Goal: Task Accomplishment & Management: Complete application form

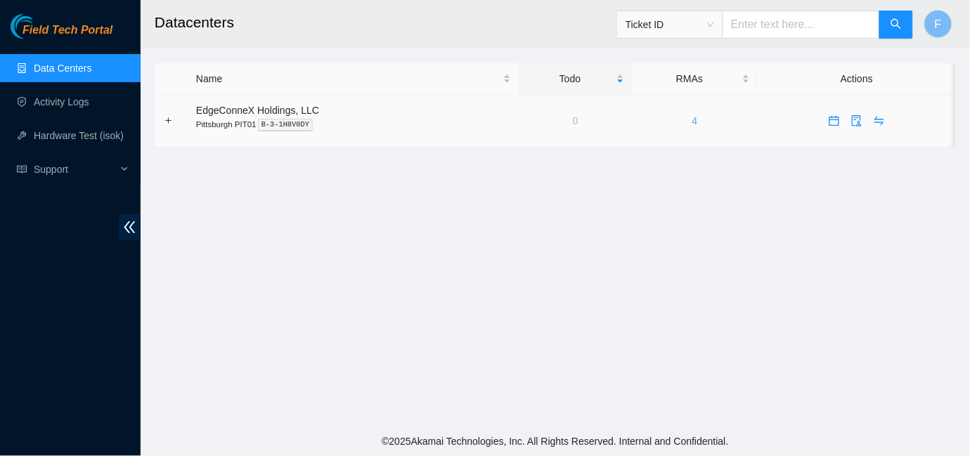
click at [693, 123] on link "4" at bounding box center [696, 120] width 6 height 11
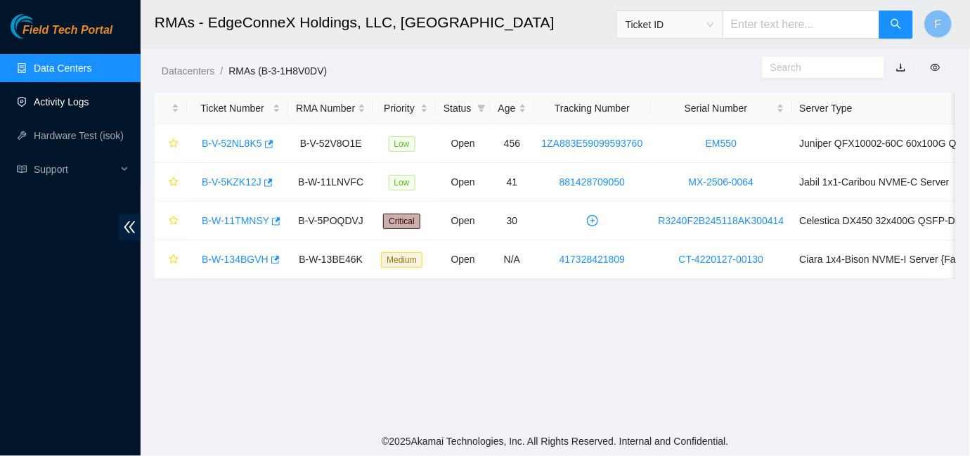
click at [39, 104] on link "Activity Logs" at bounding box center [62, 101] width 56 height 11
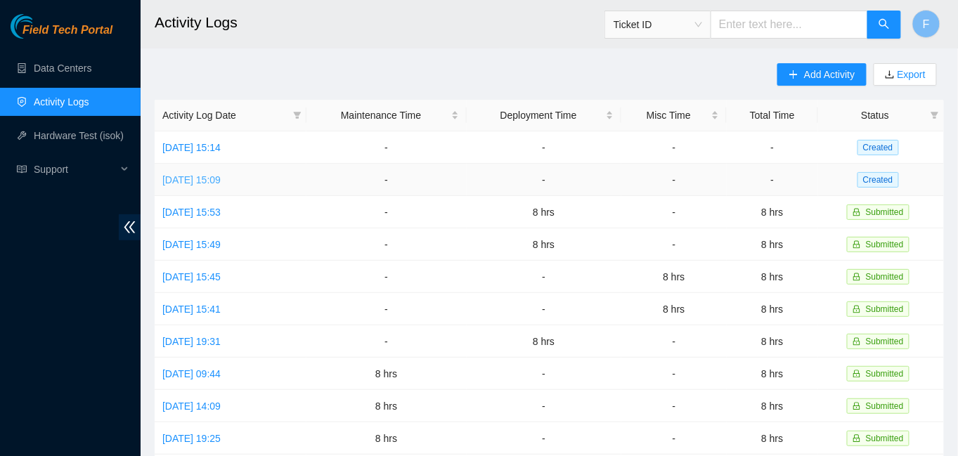
click at [189, 174] on link "[DATE] 15:09" at bounding box center [191, 179] width 58 height 11
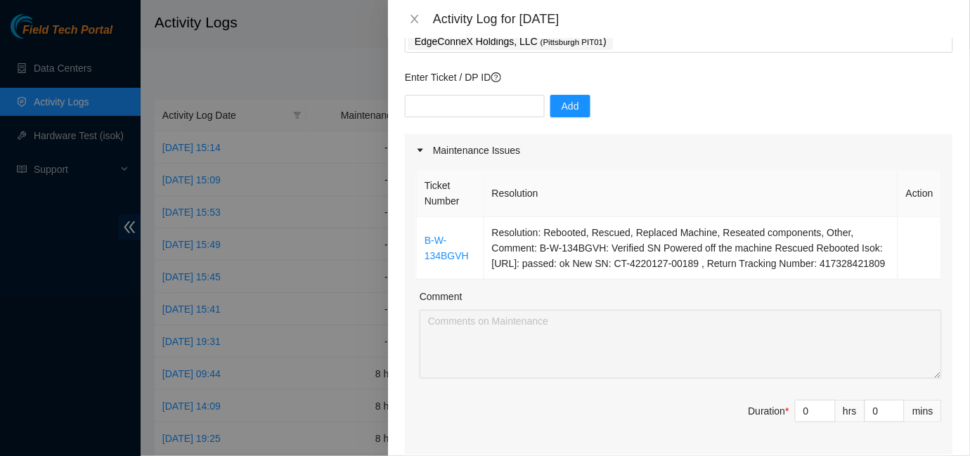
scroll to position [91, 0]
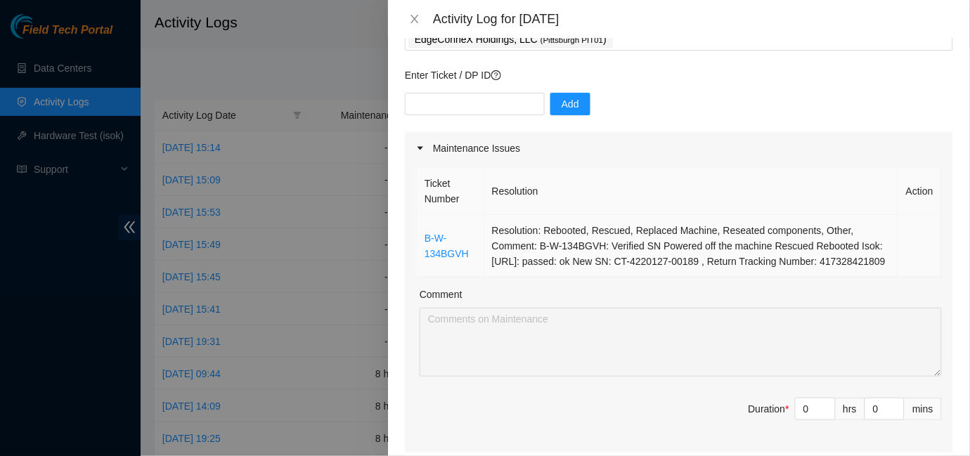
drag, startPoint x: 538, startPoint y: 247, endPoint x: 568, endPoint y: 277, distance: 42.8
click at [568, 277] on td "Resolution: Rebooted, Rescued, Replaced Machine, Reseated components, Other, Co…" at bounding box center [691, 246] width 414 height 63
copy td "B-W-134BGVH: Verified SN Powered off the machine Rescued Rebooted Isok: [URL]: …"
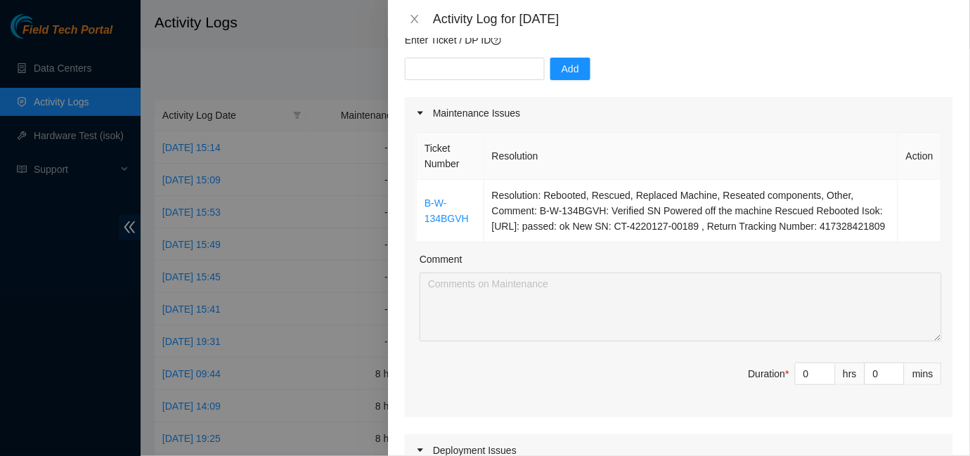
scroll to position [160, 0]
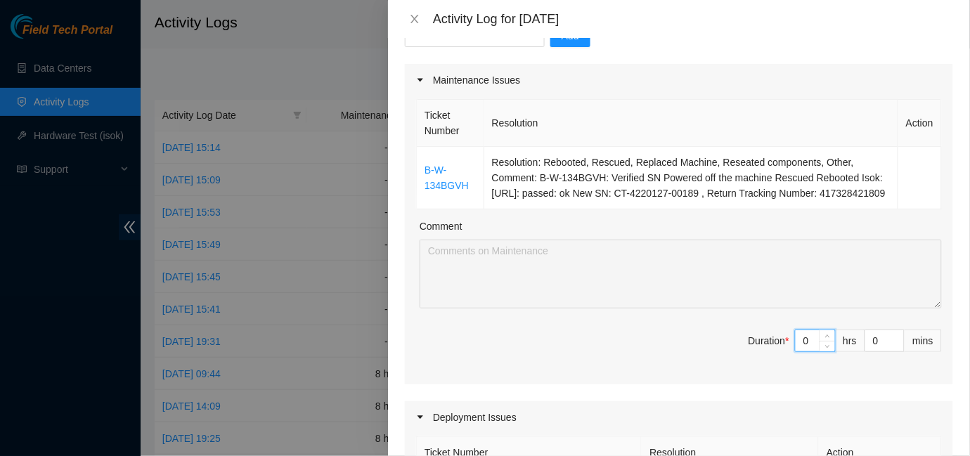
click at [800, 352] on input "0" at bounding box center [815, 340] width 39 height 21
type input "8"
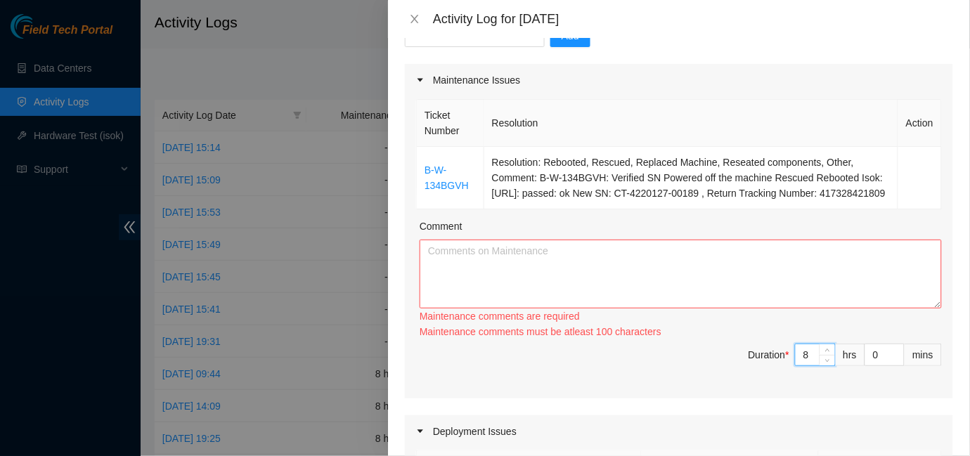
type input "8"
click at [469, 278] on textarea "Comment" at bounding box center [681, 274] width 522 height 69
paste textarea "B-W-134BGVH: Verified SN Powered off the machine Rescued Rebooted Isok: [URL]: …"
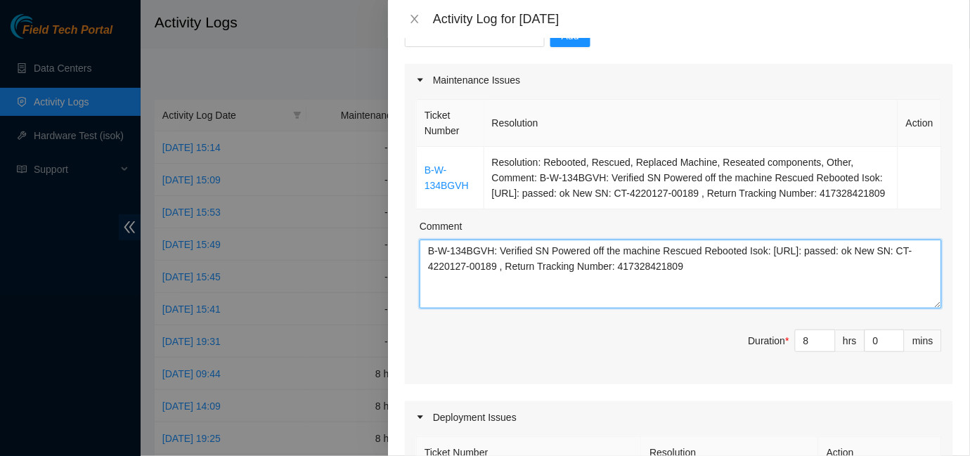
click at [496, 268] on textarea "B-W-134BGVH: Verified SN Powered off the machine Rescued Rebooted Isok: [URL]: …" at bounding box center [681, 274] width 522 height 69
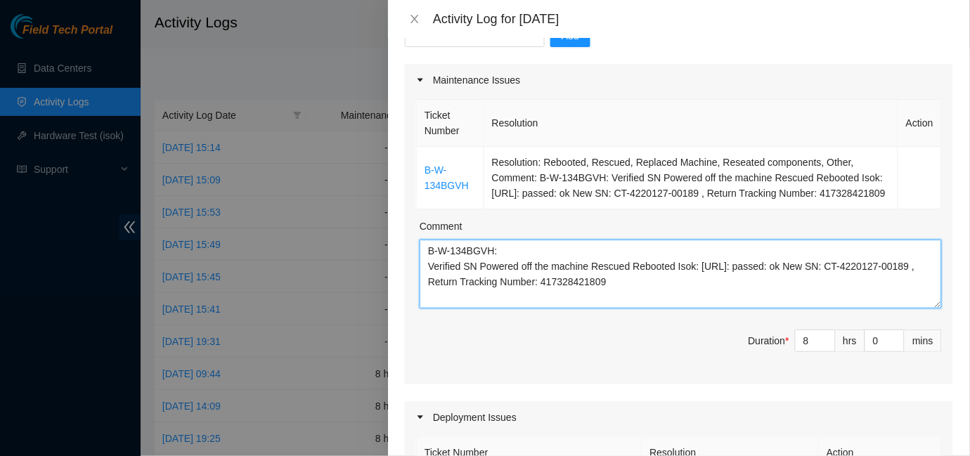
type textarea "B-W-134BGVH: Verified SN Powered off the machine Rescued Rebooted Isok: [URL]: …"
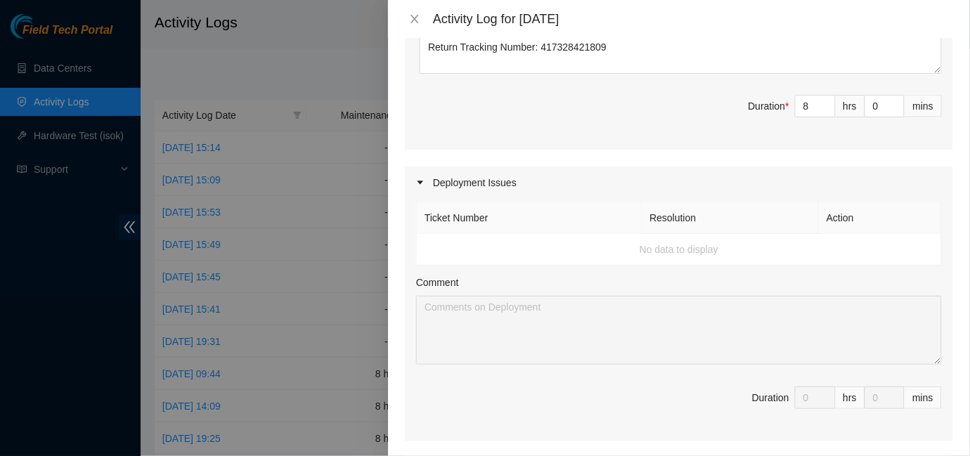
scroll to position [397, 0]
click at [579, 132] on span "Duration * 8 hrs 0 mins" at bounding box center [679, 112] width 526 height 39
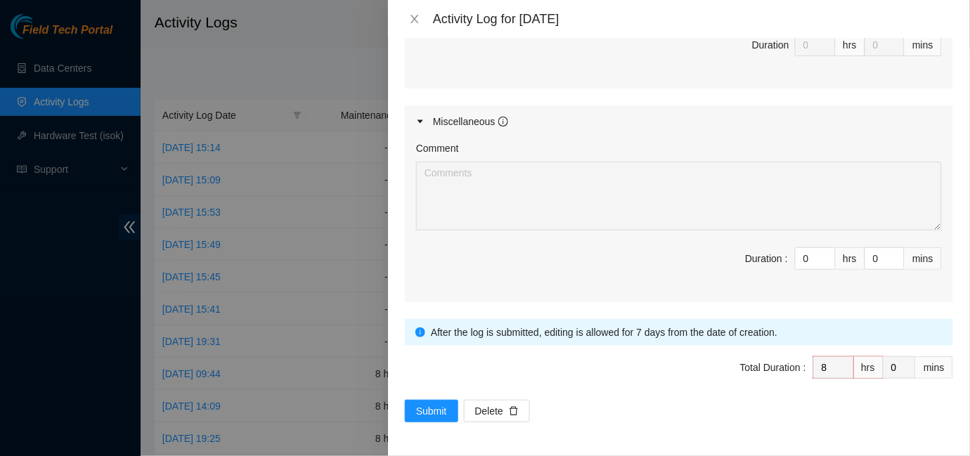
scroll to position [761, 0]
click at [433, 404] on span "Submit" at bounding box center [431, 411] width 31 height 15
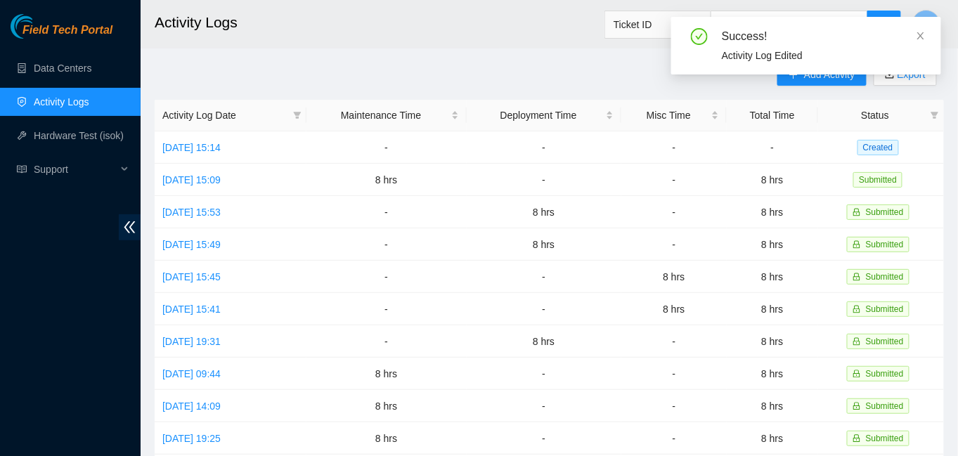
click at [553, 66] on div "Add Activity Export Activity Log Date Maintenance Time Deployment Time Misc Tim…" at bounding box center [550, 443] width 790 height 760
click at [921, 36] on icon "close" at bounding box center [921, 35] width 7 height 7
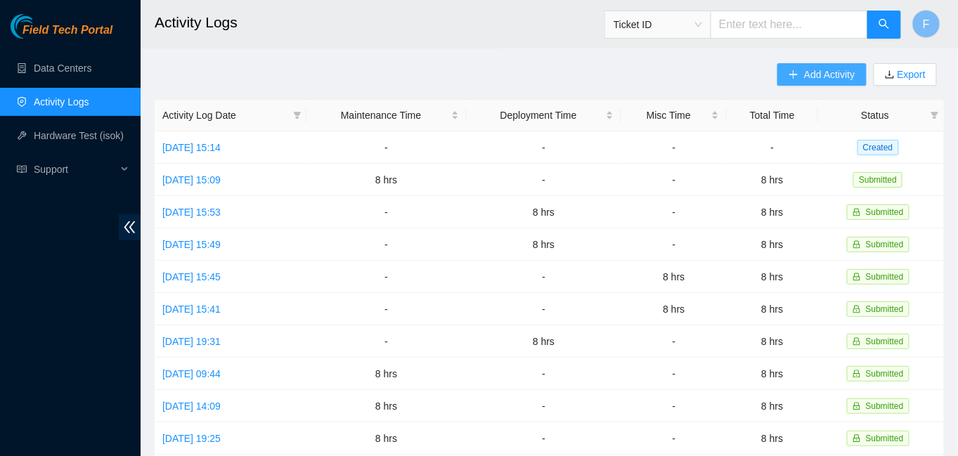
click at [830, 73] on span "Add Activity" at bounding box center [829, 74] width 51 height 15
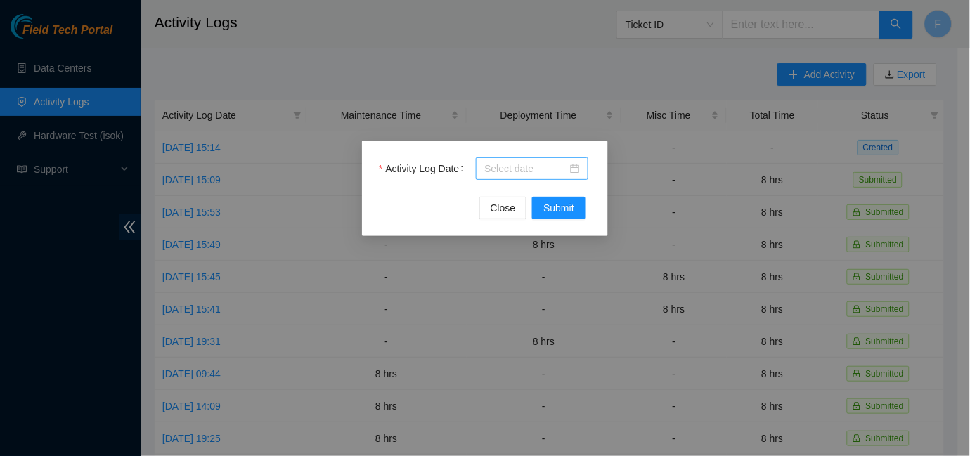
click at [576, 172] on div at bounding box center [532, 168] width 96 height 15
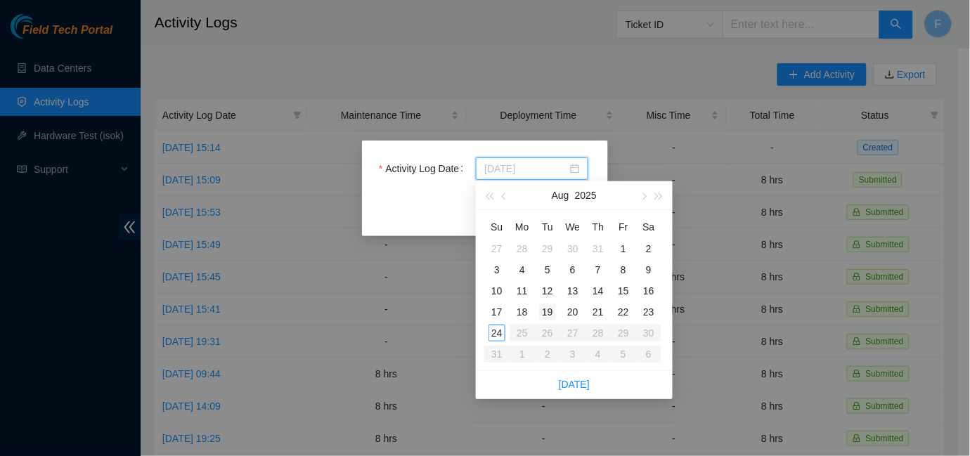
type input "[DATE]"
click at [548, 311] on div "19" at bounding box center [547, 312] width 17 height 17
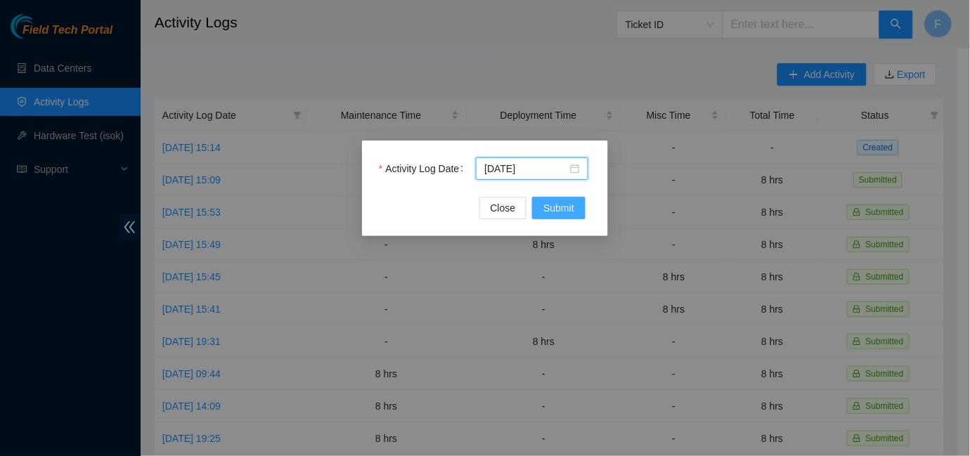
click at [551, 205] on span "Submit" at bounding box center [559, 207] width 31 height 15
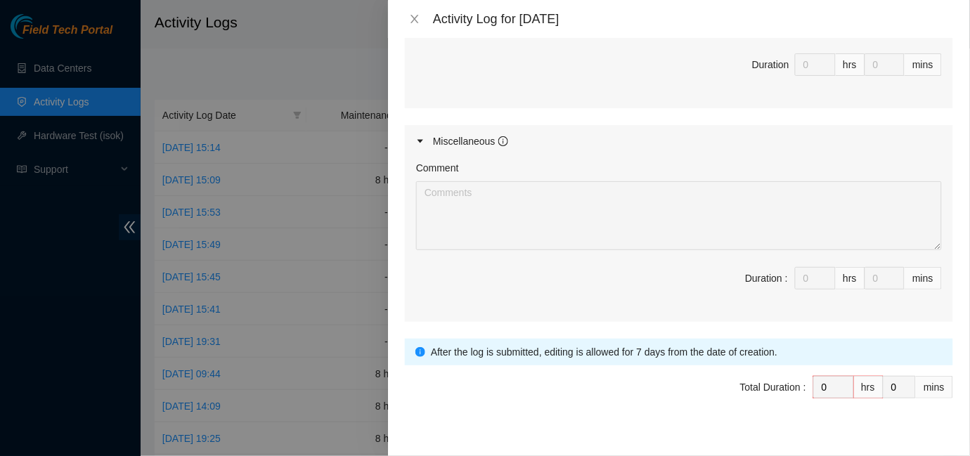
scroll to position [699, 0]
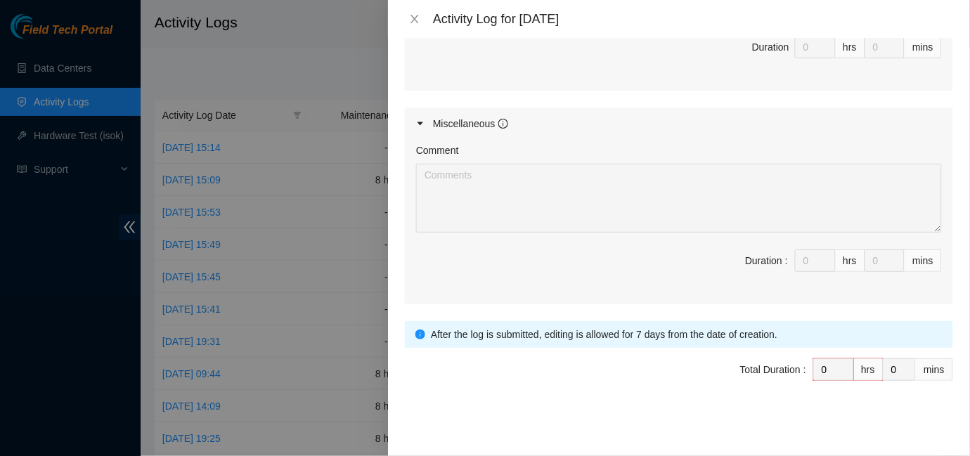
click at [550, 256] on span "Duration : 0 hrs 0 mins" at bounding box center [679, 269] width 526 height 39
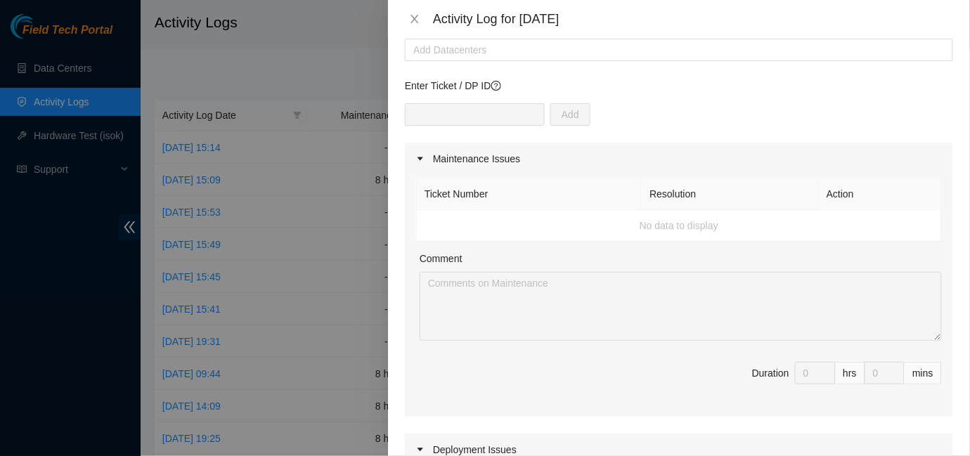
scroll to position [0, 0]
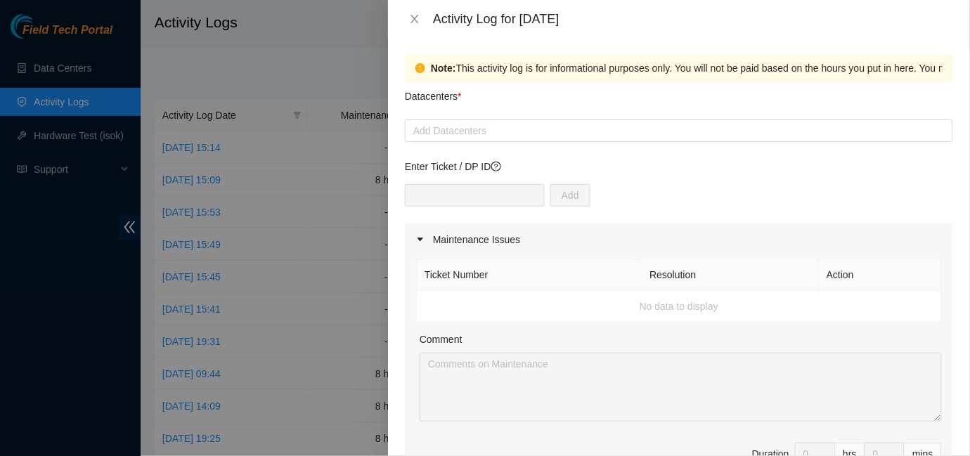
click at [454, 94] on p "Datacenters *" at bounding box center [433, 93] width 57 height 23
click at [416, 122] on input "Datacenters *" at bounding box center [414, 130] width 3 height 17
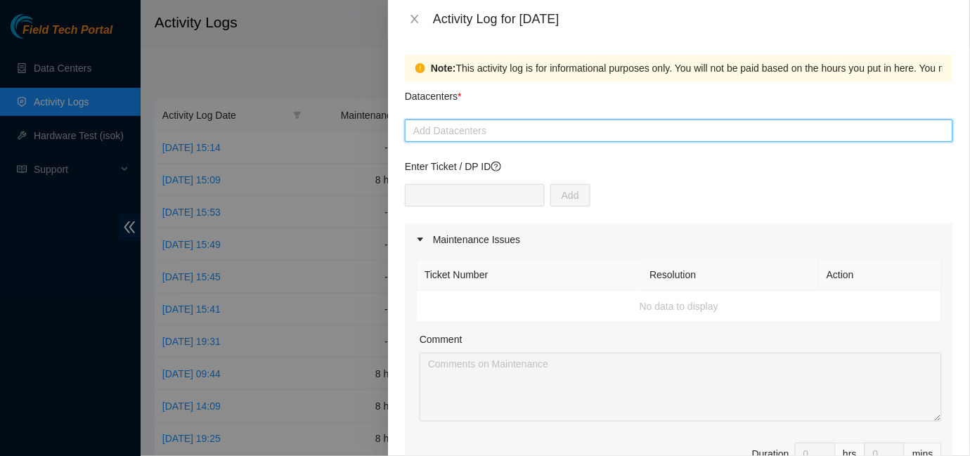
click at [456, 127] on div at bounding box center [679, 130] width 541 height 17
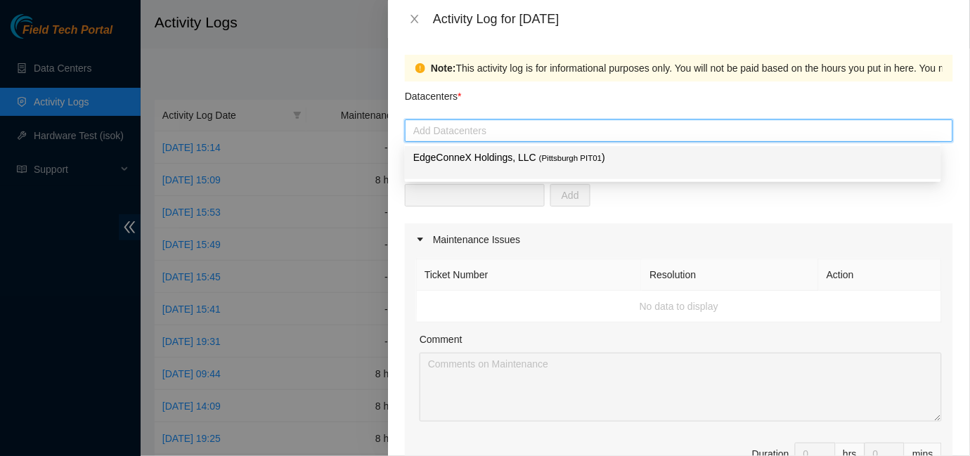
click at [457, 160] on p "EdgeConneX Holdings, LLC ( [GEOGRAPHIC_DATA] PIT01 )" at bounding box center [673, 158] width 520 height 16
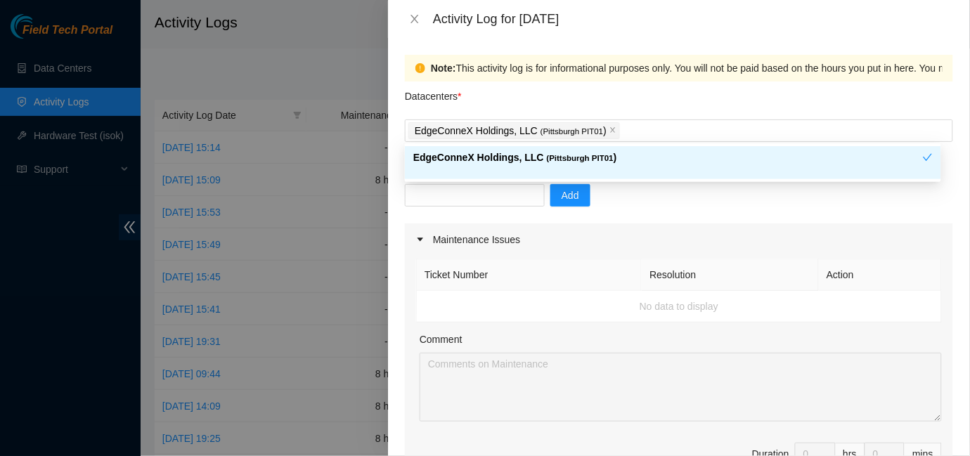
click at [819, 216] on div "Add" at bounding box center [679, 203] width 548 height 39
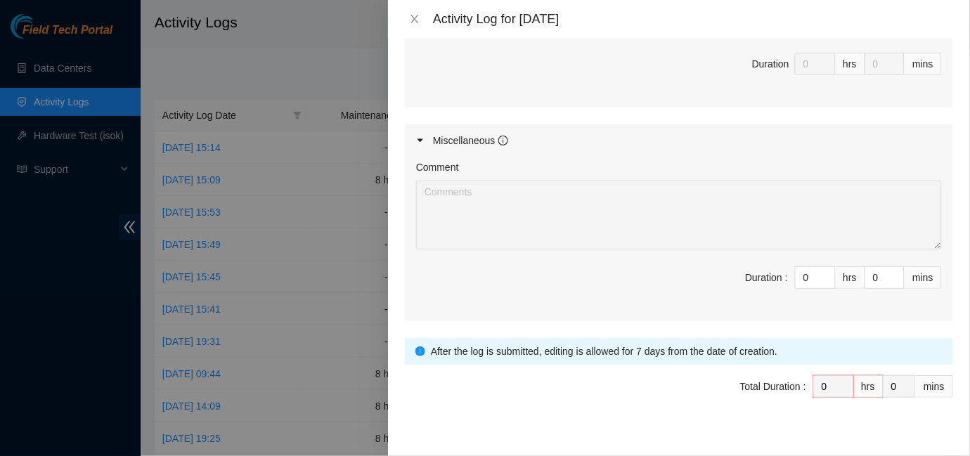
scroll to position [699, 0]
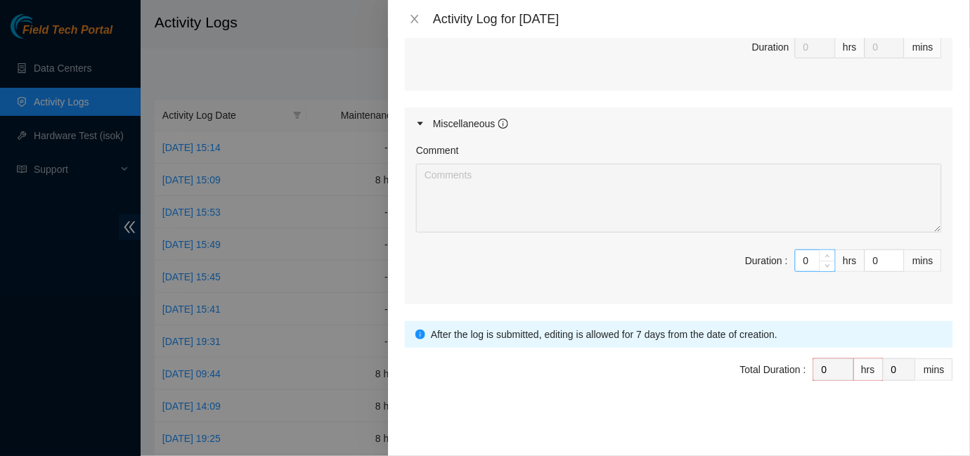
click at [801, 255] on input "0" at bounding box center [815, 260] width 39 height 21
type input "4"
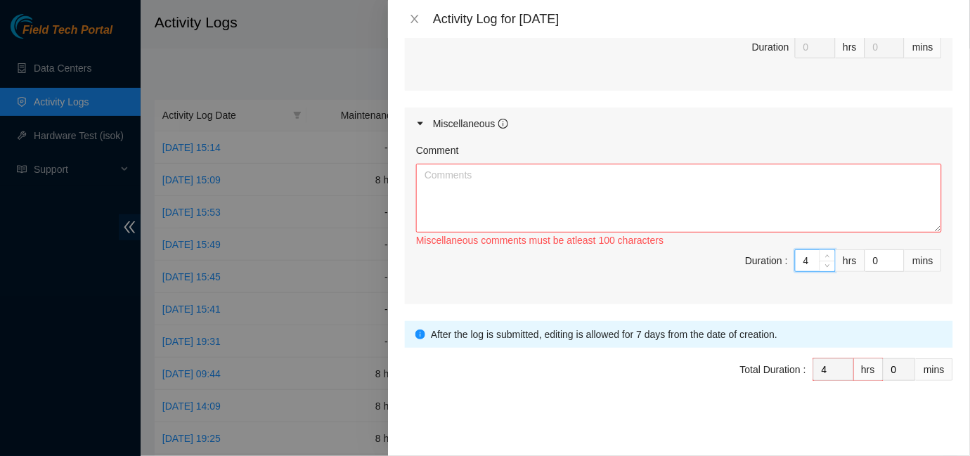
type input "4"
click at [454, 183] on textarea "Comment" at bounding box center [679, 198] width 526 height 69
click at [801, 261] on input "4" at bounding box center [815, 260] width 39 height 21
type input "0"
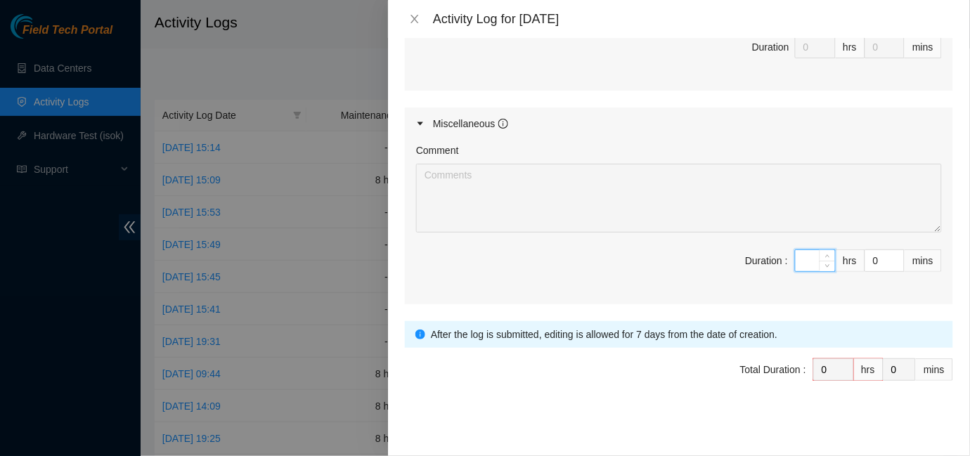
type input "5"
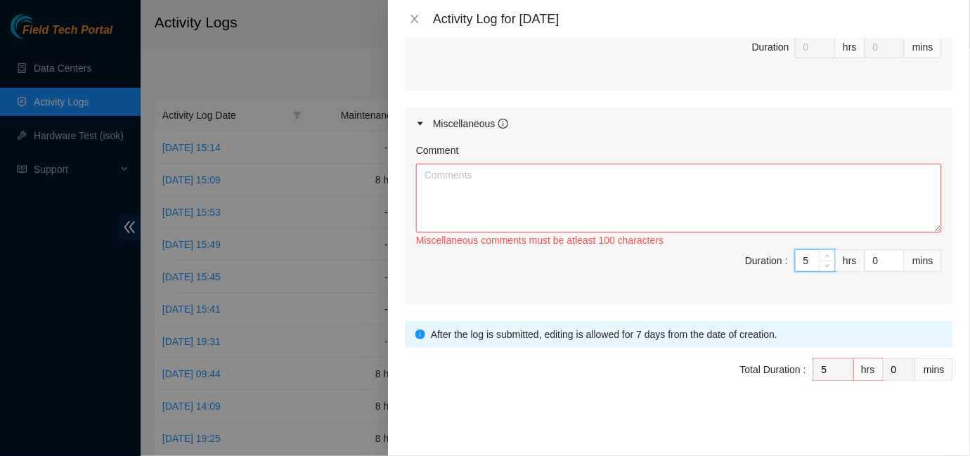
type input "5"
click at [490, 188] on textarea "Comment" at bounding box center [679, 198] width 526 height 69
click at [800, 261] on input "5" at bounding box center [815, 260] width 39 height 21
type input "0"
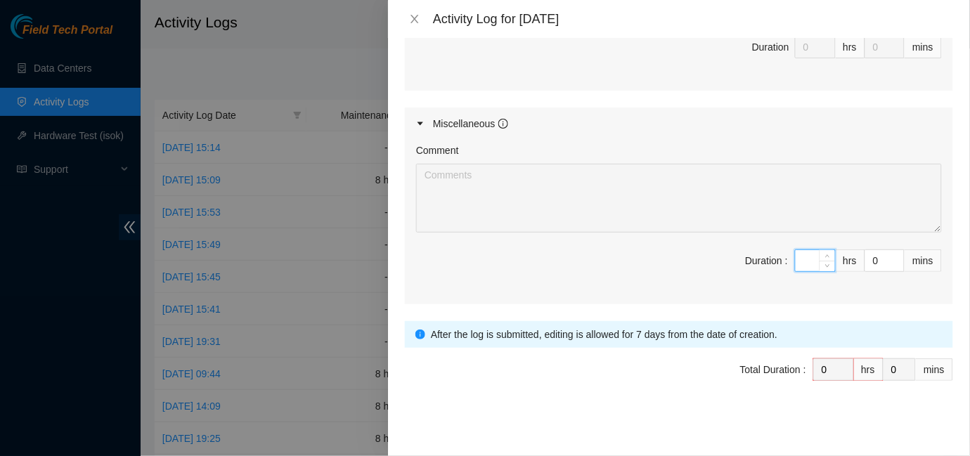
type input "%"
type input "5"
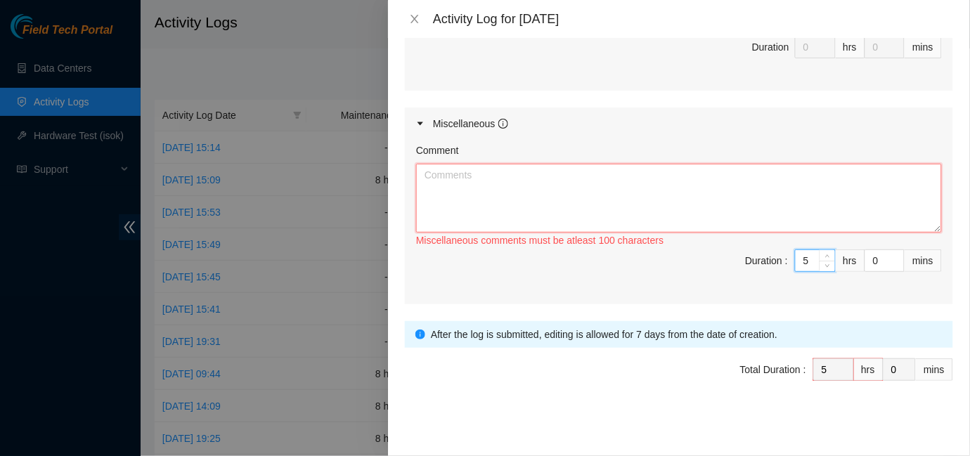
click at [444, 180] on textarea "Comment" at bounding box center [679, 198] width 526 height 69
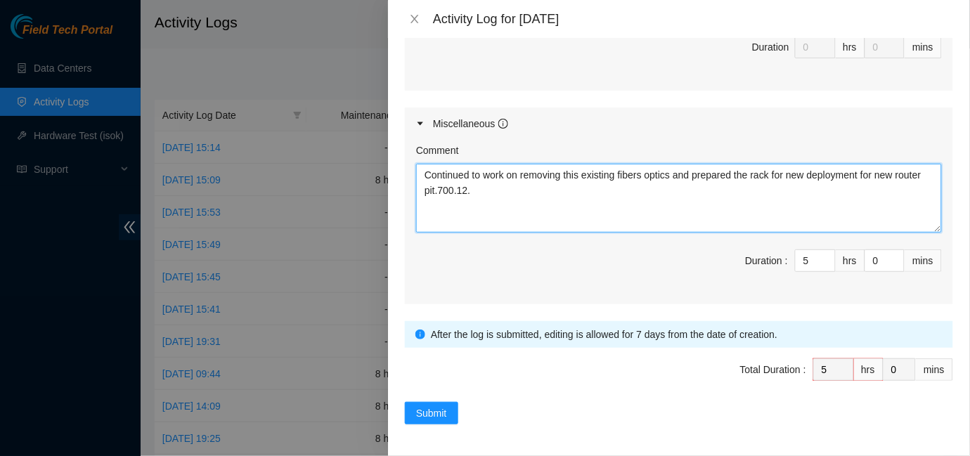
drag, startPoint x: 555, startPoint y: 190, endPoint x: 406, endPoint y: 169, distance: 151.1
click at [406, 169] on div "Comment Continued to work on removing this existing fibers optics and prepared …" at bounding box center [679, 222] width 548 height 165
paste textarea "Progress was made in removing the existing fiber, optics, and preparations were…"
type textarea "Progress was made in removing the existing fiber, optics, and preparations were…"
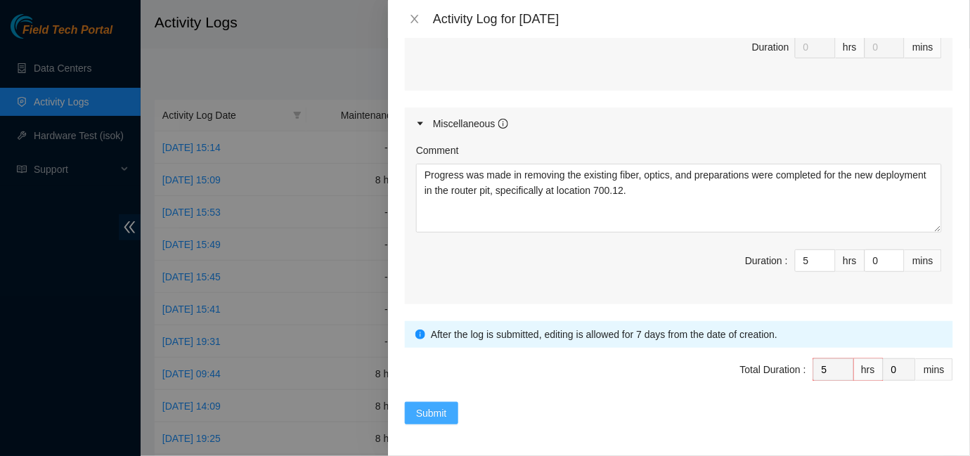
click at [437, 415] on span "Submit" at bounding box center [431, 413] width 31 height 15
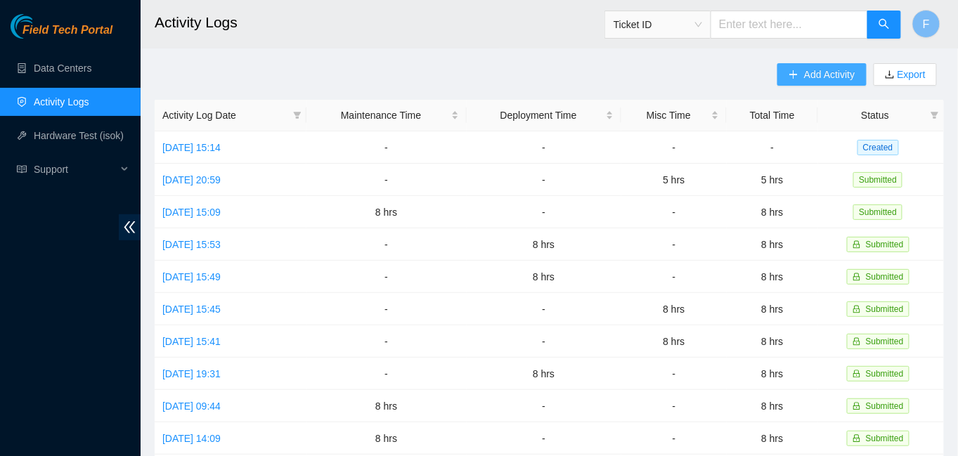
click at [814, 77] on span "Add Activity" at bounding box center [829, 74] width 51 height 15
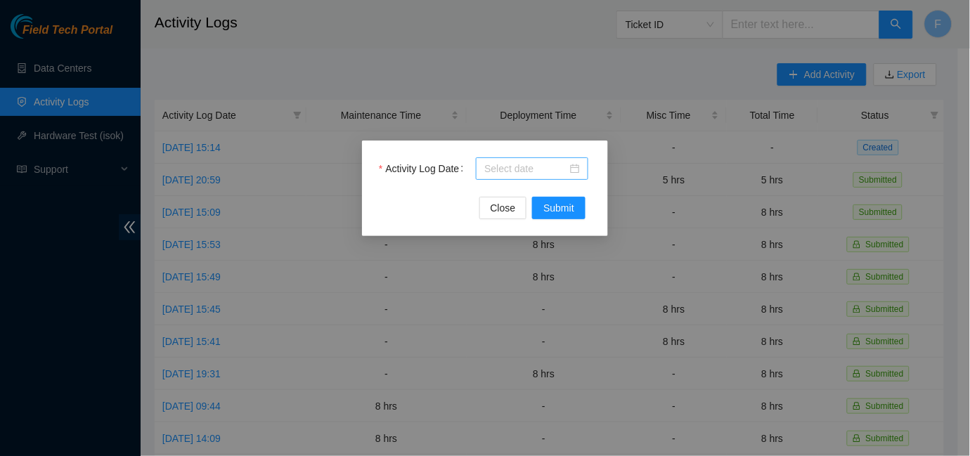
click at [577, 169] on div at bounding box center [532, 168] width 96 height 15
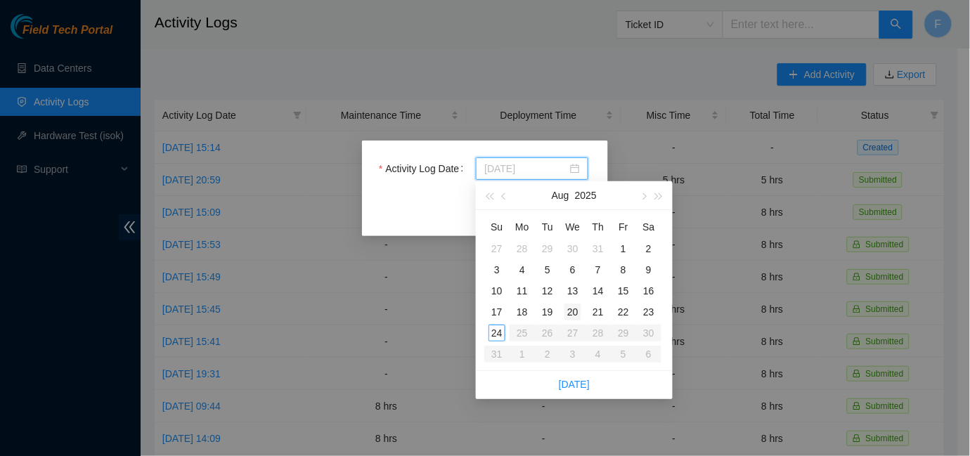
type input "[DATE]"
click at [574, 311] on div "20" at bounding box center [573, 312] width 17 height 17
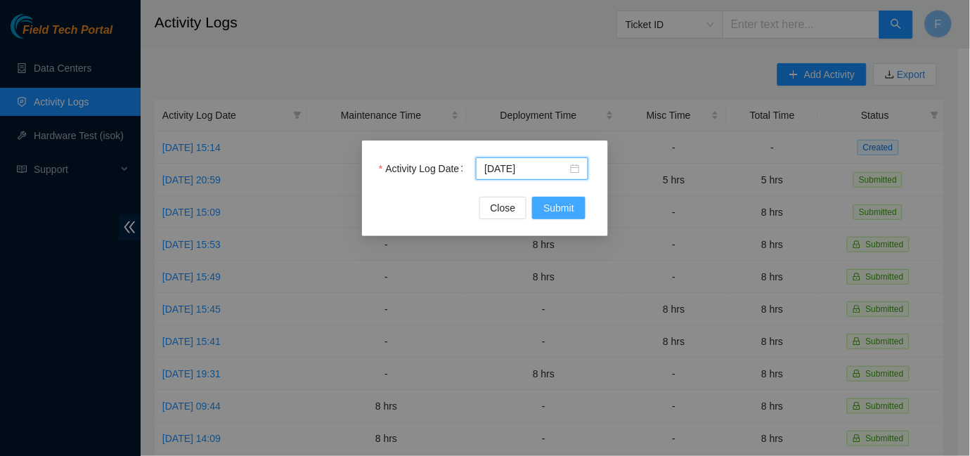
click at [560, 207] on span "Submit" at bounding box center [559, 207] width 31 height 15
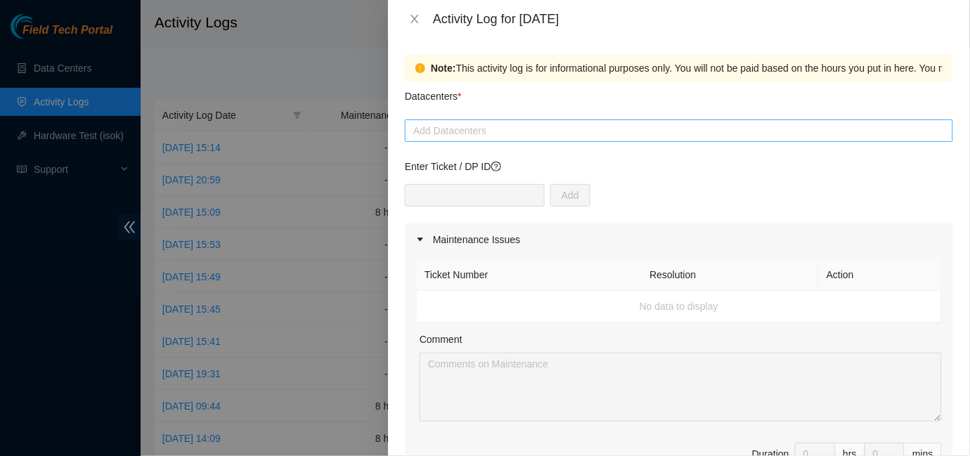
click at [612, 131] on div at bounding box center [679, 130] width 541 height 17
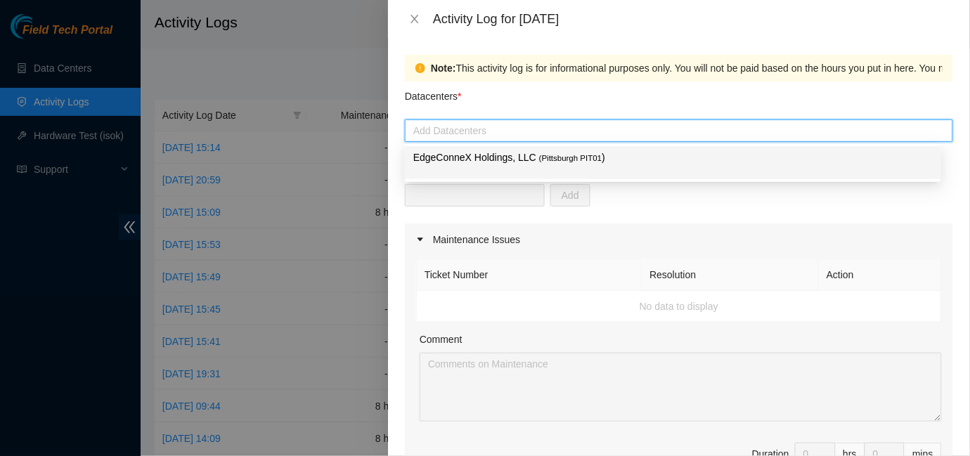
click at [539, 159] on span "( [GEOGRAPHIC_DATA] PIT01" at bounding box center [570, 158] width 63 height 8
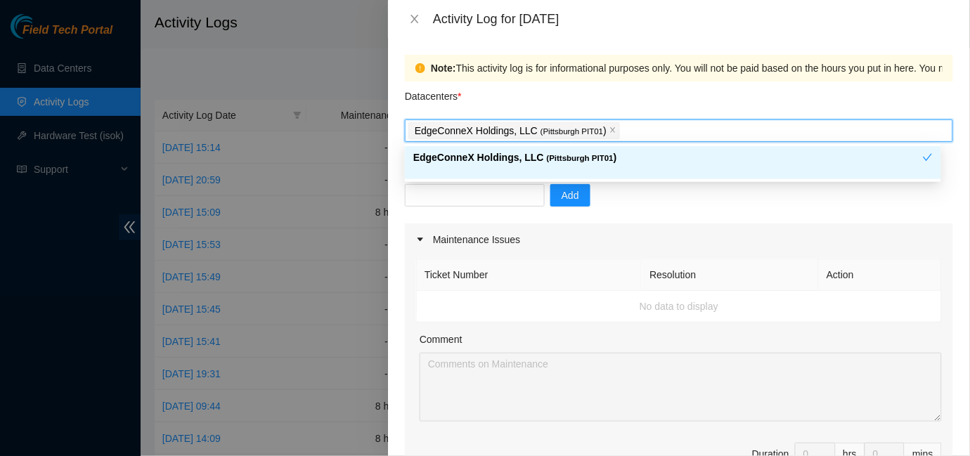
click at [629, 153] on p "EdgeConneX Holdings, LLC ( [GEOGRAPHIC_DATA] PIT01 )" at bounding box center [668, 158] width 510 height 16
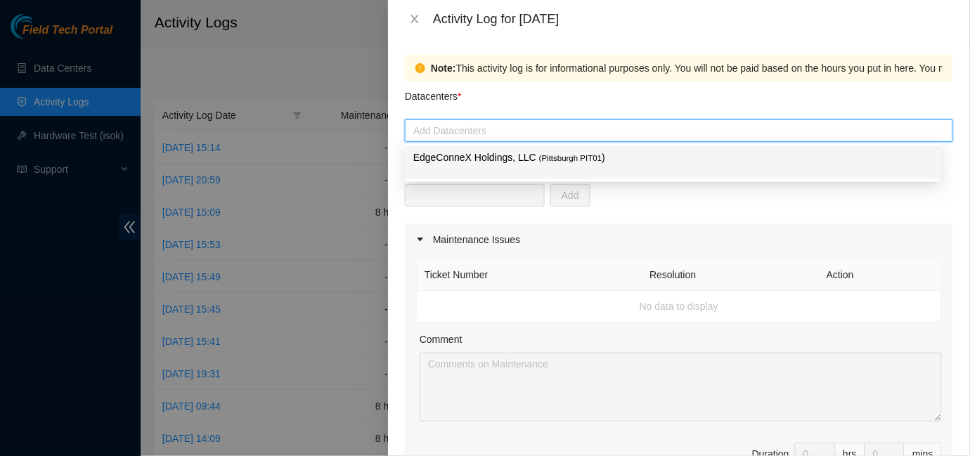
click at [539, 160] on span "( [GEOGRAPHIC_DATA] PIT01" at bounding box center [570, 158] width 63 height 8
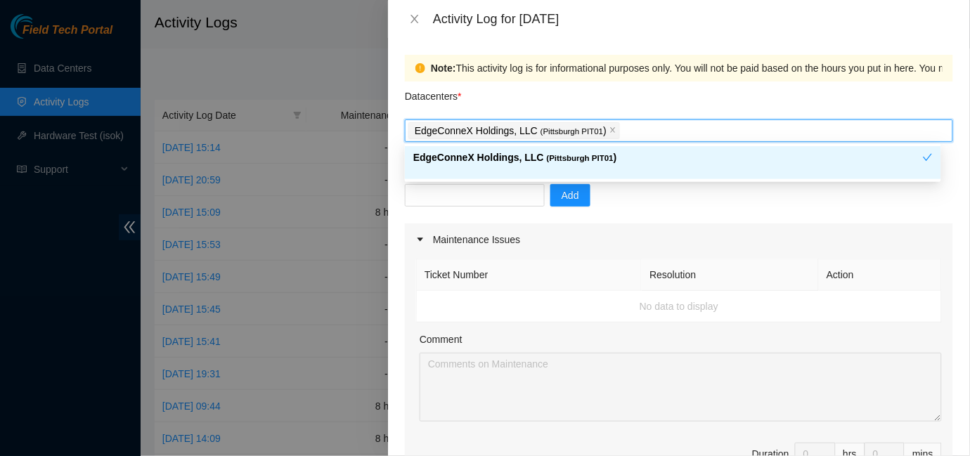
click at [590, 215] on div "Add" at bounding box center [679, 203] width 548 height 39
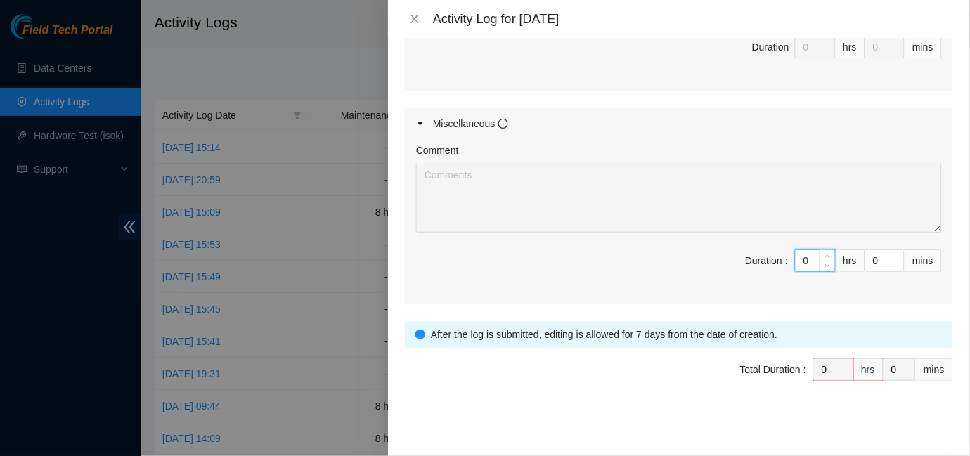
click at [799, 255] on input "0" at bounding box center [815, 260] width 39 height 21
click at [799, 255] on input at bounding box center [815, 260] width 39 height 21
type input "5"
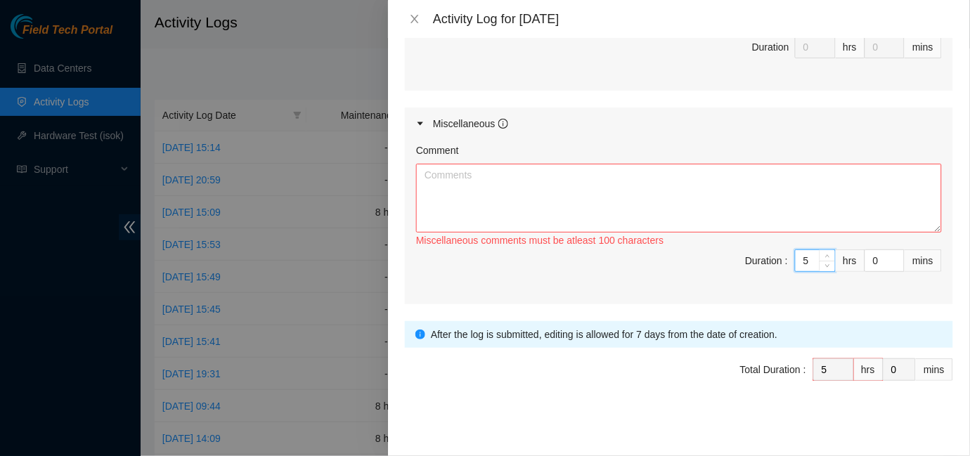
type input "5"
click at [501, 186] on textarea "Comment" at bounding box center [679, 198] width 526 height 69
paste textarea "Progress was made in removing the existing fiber, optics, and preparations were…"
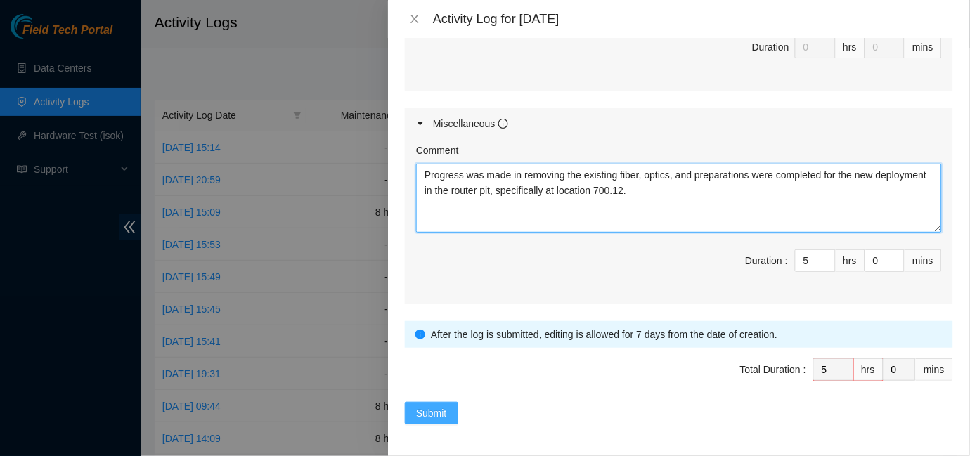
type textarea "Progress was made in removing the existing fiber, optics, and preparations were…"
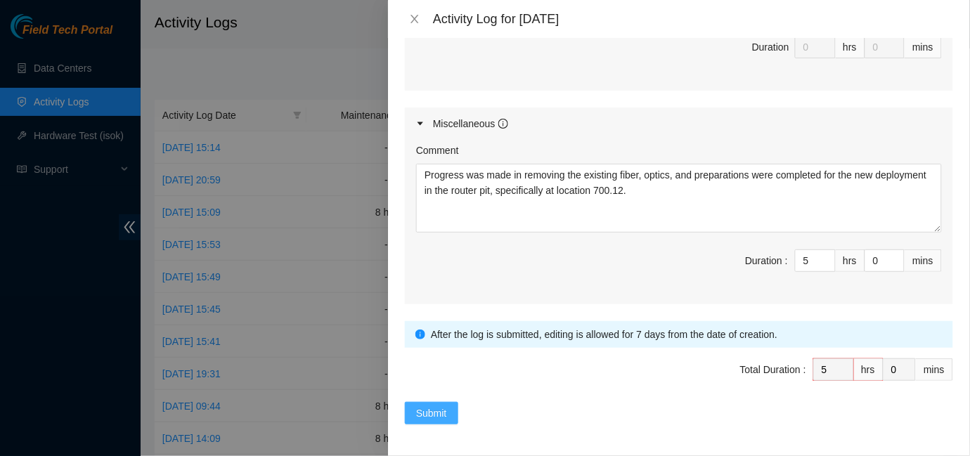
click at [429, 409] on span "Submit" at bounding box center [431, 413] width 31 height 15
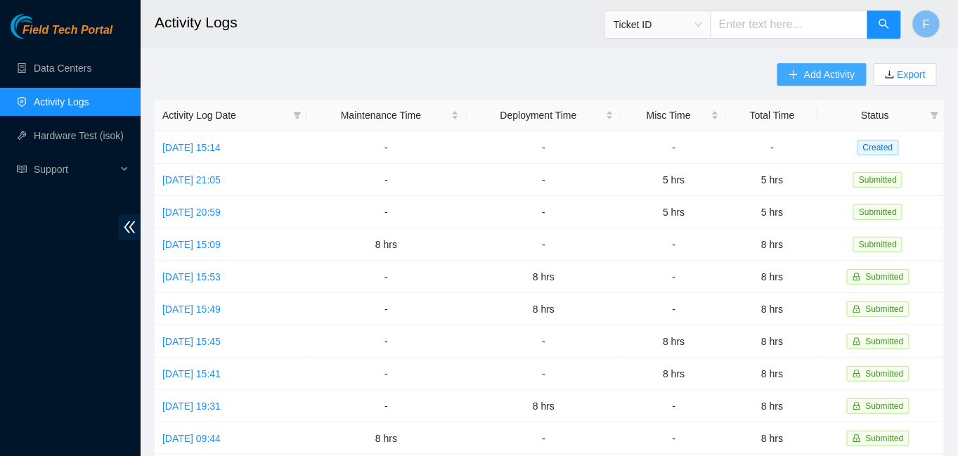
click at [826, 72] on span "Add Activity" at bounding box center [829, 74] width 51 height 15
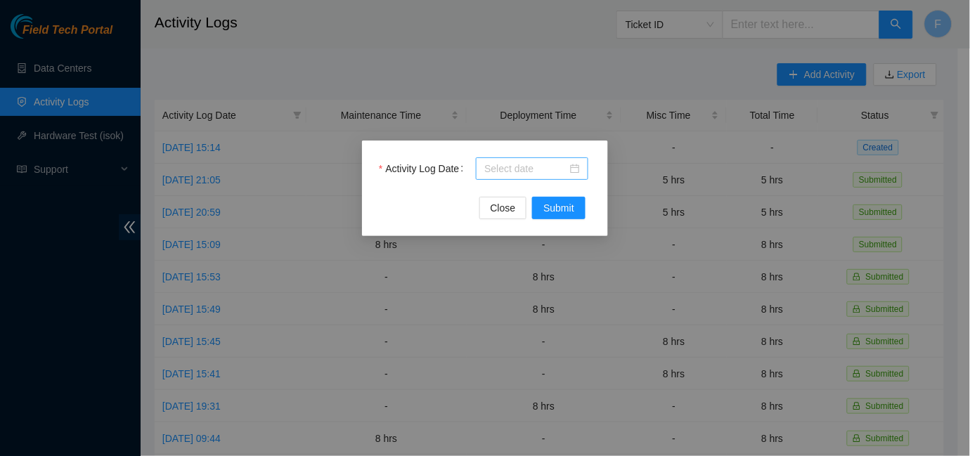
click at [576, 169] on div at bounding box center [532, 168] width 96 height 15
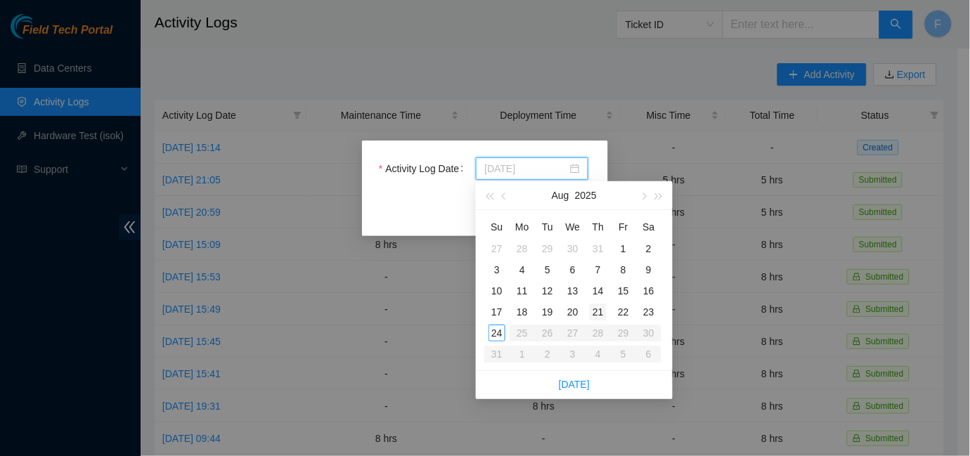
type input "[DATE]"
click at [598, 315] on div "21" at bounding box center [598, 312] width 17 height 17
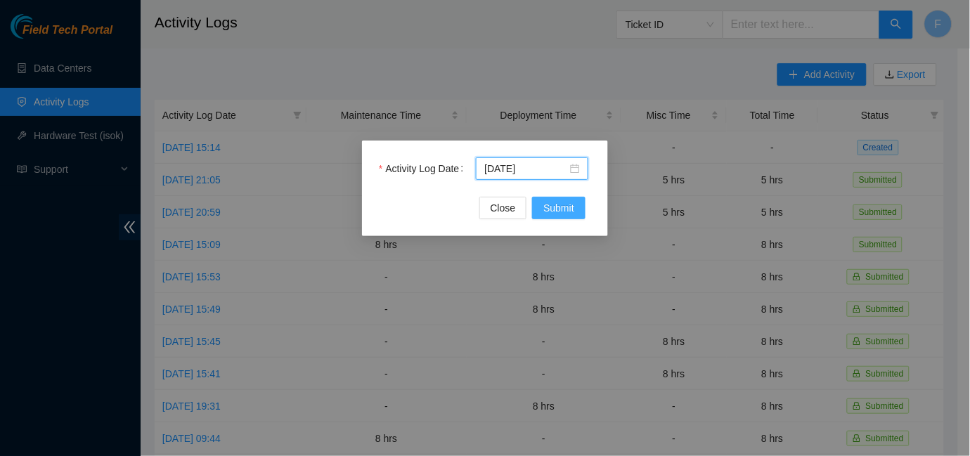
click at [558, 209] on span "Submit" at bounding box center [559, 207] width 31 height 15
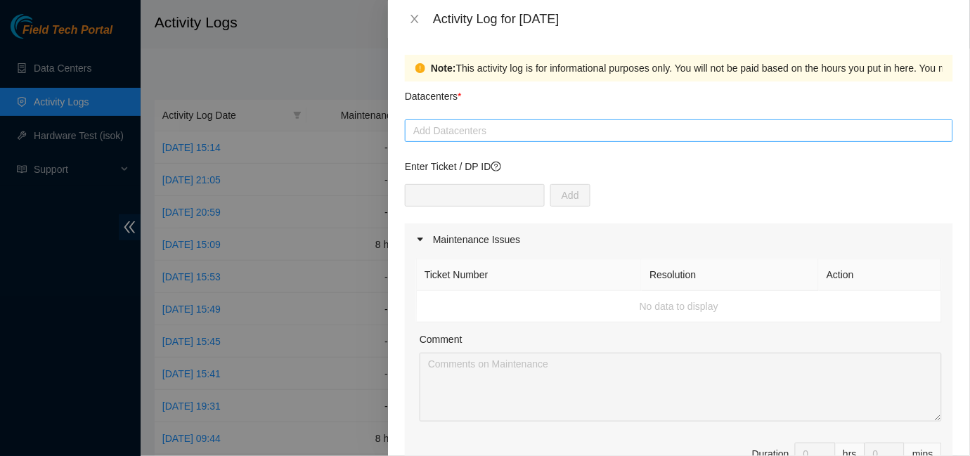
click at [542, 125] on div at bounding box center [679, 130] width 541 height 17
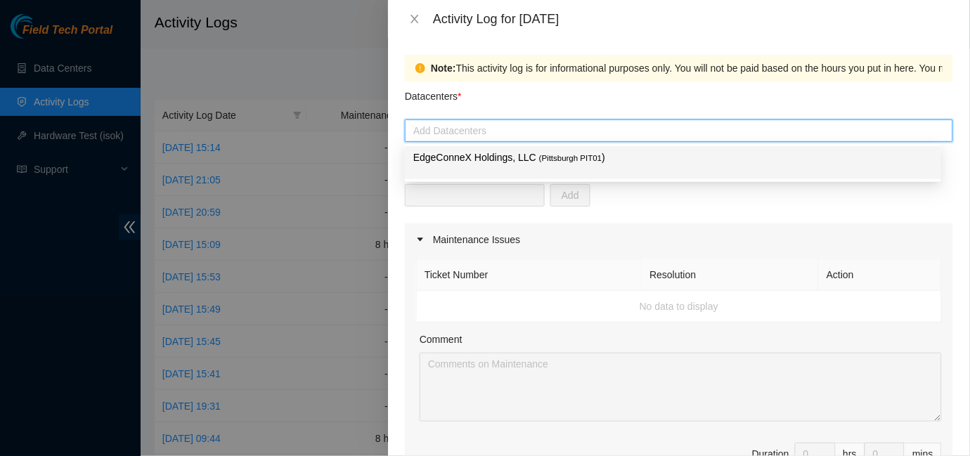
click at [528, 156] on p "EdgeConneX Holdings, LLC ( [GEOGRAPHIC_DATA] PIT01 )" at bounding box center [673, 158] width 520 height 16
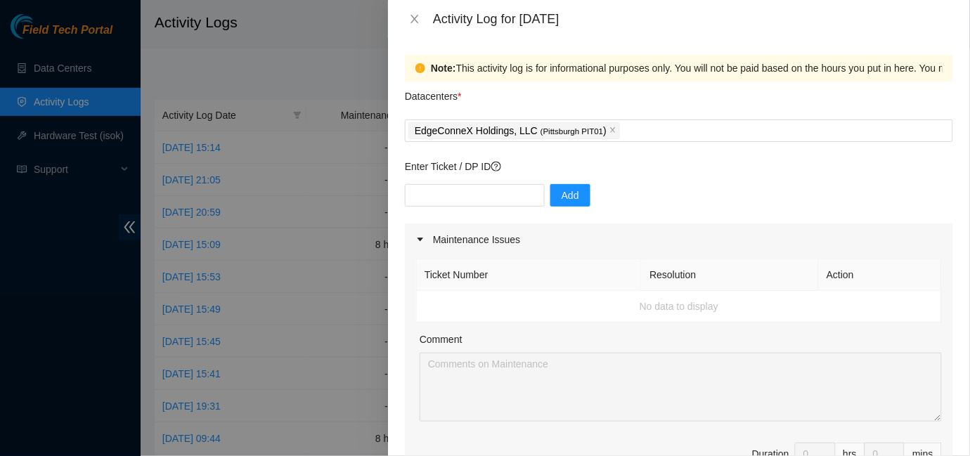
click at [921, 214] on div "Add" at bounding box center [679, 203] width 548 height 39
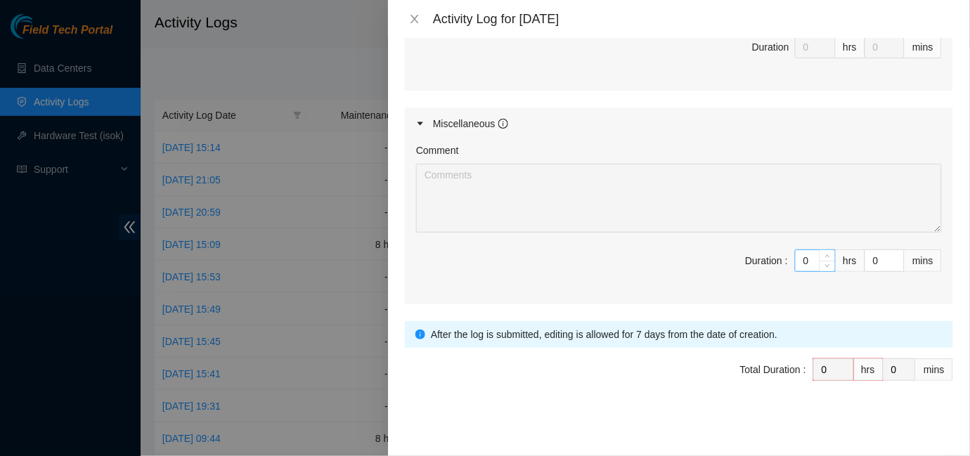
click at [800, 264] on input "0" at bounding box center [815, 260] width 39 height 21
type input "4"
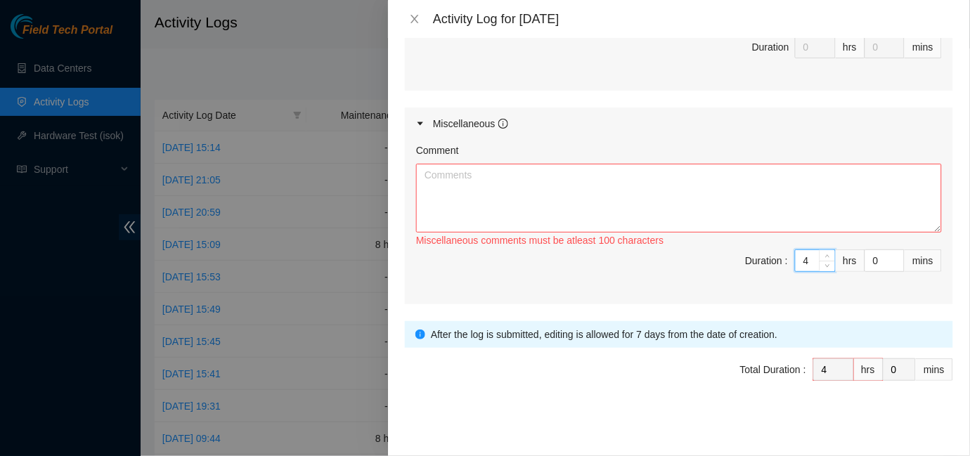
type input "4"
click at [503, 193] on textarea "Comment" at bounding box center [679, 198] width 526 height 69
paste textarea "Progress was made in removing the existing fiber, optics, and preparations were…"
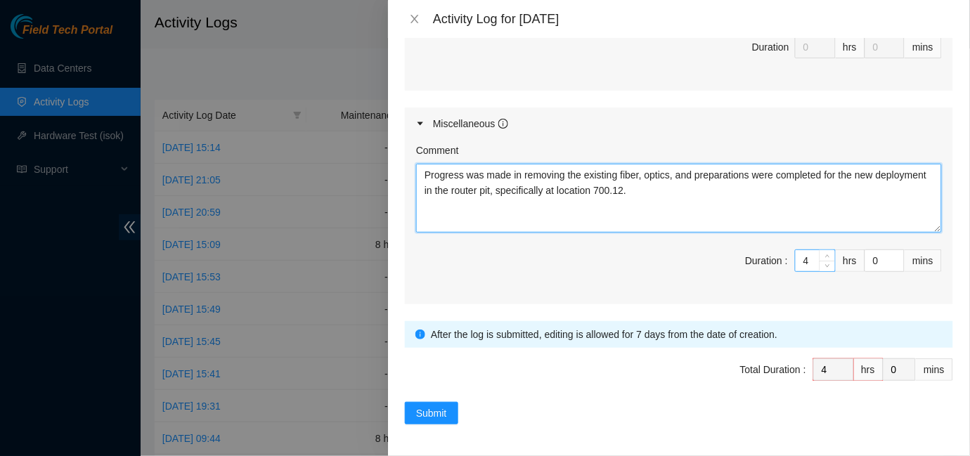
type textarea "Progress was made in removing the existing fiber, optics, and preparations were…"
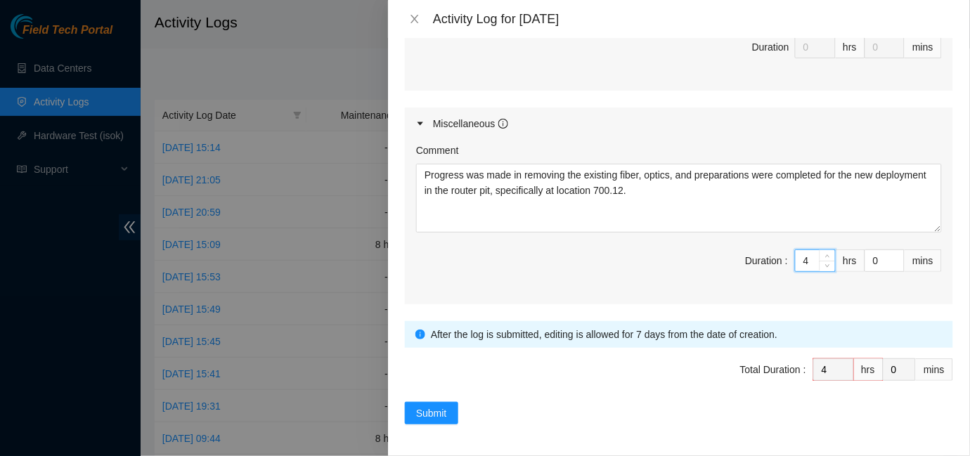
click at [805, 263] on input "4" at bounding box center [815, 260] width 39 height 21
type input "0"
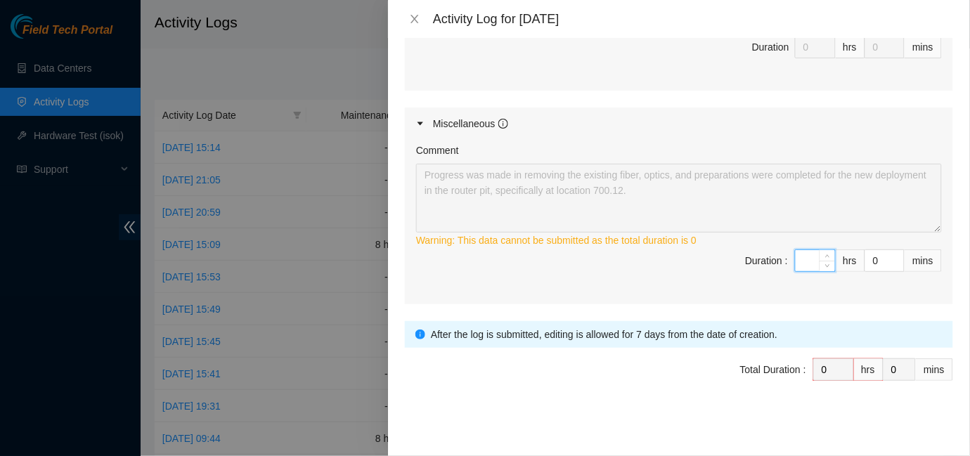
type input "5"
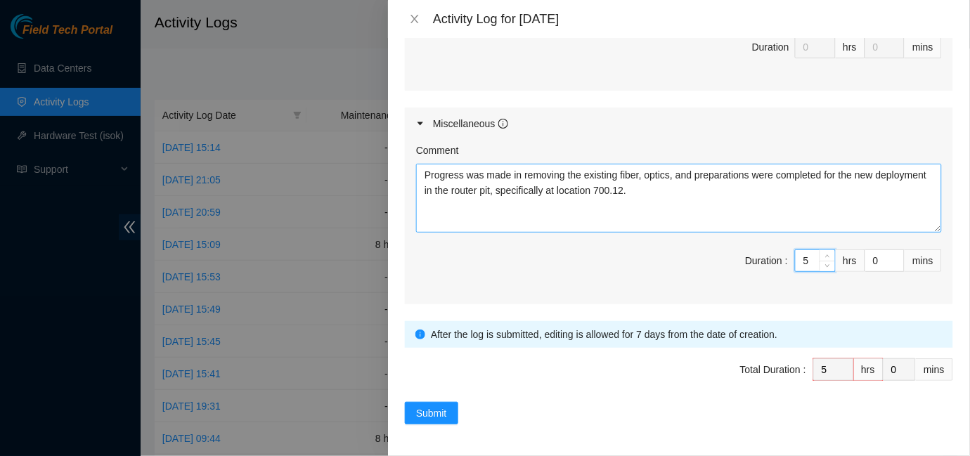
type input "5"
click at [740, 217] on textarea "Progress was made in removing the existing fiber, optics, and preparations were…" at bounding box center [679, 198] width 526 height 69
click at [425, 176] on textarea "Progress was made in removing the existing fiber, optics, and preparations were…" at bounding box center [679, 198] width 526 height 69
drag, startPoint x: 509, startPoint y: 176, endPoint x: 411, endPoint y: 172, distance: 97.9
click at [411, 172] on div "Comment Progress was made in removing the existing fiber, optics, and preparati…" at bounding box center [679, 222] width 548 height 165
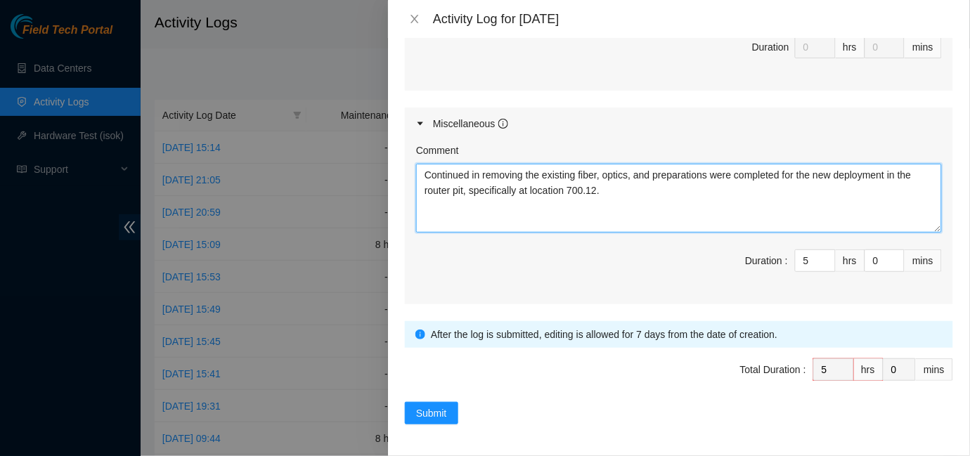
click at [655, 176] on textarea "Continued in removing the existing fiber, optics, and preparations were complet…" at bounding box center [679, 198] width 526 height 69
click at [851, 175] on textarea "Continued in removing the existing fiber, optics, and completed the preparation…" at bounding box center [679, 198] width 526 height 69
drag, startPoint x: 629, startPoint y: 192, endPoint x: 404, endPoint y: 154, distance: 227.5
click at [405, 154] on div "Comment Continued in removing the existing fiber, optics, and completed the pre…" at bounding box center [679, 222] width 548 height 165
paste textarea "removing the existing fiber optics"
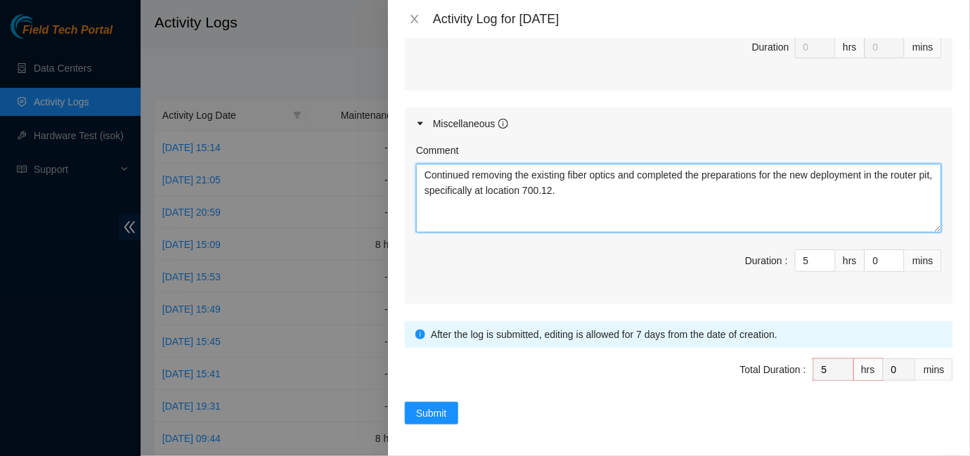
drag, startPoint x: 622, startPoint y: 191, endPoint x: 427, endPoint y: 169, distance: 195.9
click at [427, 169] on textarea "Continued removing the existing fiber optics and completed the preparations for…" at bounding box center [679, 198] width 526 height 69
paste textarea "finalized preparations for deploying the new installation in the router pit"
click at [574, 205] on textarea "Continued removing the existing fiber optics and finalized preparations for dep…" at bounding box center [679, 198] width 526 height 69
click at [476, 173] on textarea "Continued removing the existing fiber optics and finalized preparations for dep…" at bounding box center [679, 198] width 526 height 69
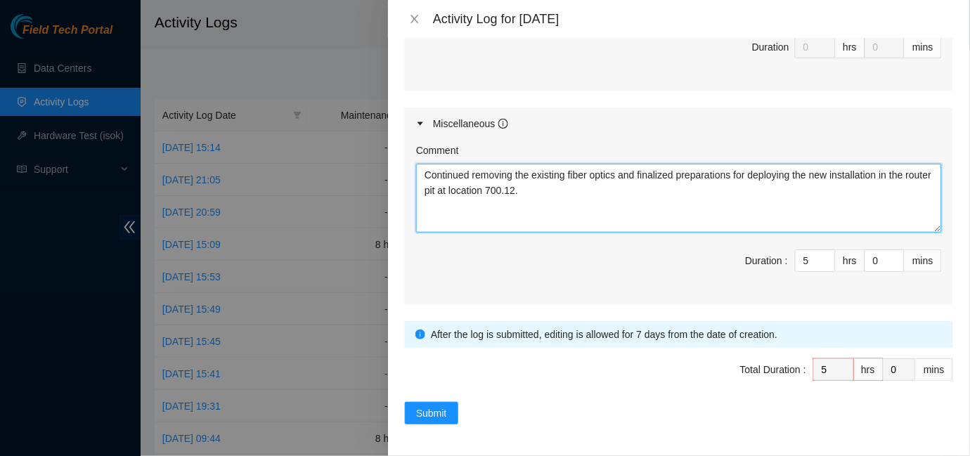
click at [602, 203] on textarea "Continued removing the existing fiber optics and finalized preparations for dep…" at bounding box center [679, 198] width 526 height 69
drag, startPoint x: 597, startPoint y: 203, endPoint x: 413, endPoint y: 169, distance: 187.3
click at [413, 169] on div "Comment Continued removing the existing fiber optics and finalized preparations…" at bounding box center [679, 222] width 548 height 165
click at [570, 208] on textarea "Continued removing the existing fiber optics and finalized preparations for dep…" at bounding box center [679, 198] width 526 height 69
drag, startPoint x: 570, startPoint y: 198, endPoint x: 390, endPoint y: 154, distance: 186.1
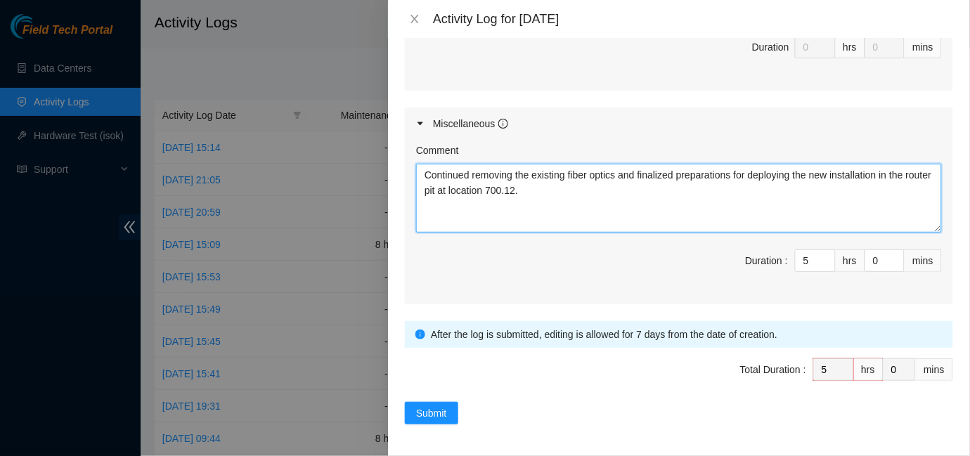
click at [390, 154] on div "Note: This activity log is for informational purposes only. You will not be pai…" at bounding box center [679, 247] width 582 height 418
click at [512, 186] on textarea "Continued removing the existing fiber optics and finalized preparations for dep…" at bounding box center [679, 198] width 526 height 69
drag, startPoint x: 577, startPoint y: 200, endPoint x: 406, endPoint y: 158, distance: 176.8
click at [406, 158] on div "Comment Continued removing the existing fiber optics and finalized preparations…" at bounding box center [679, 222] width 548 height 165
paste textarea "I continued the process of removing the existing fiber, optics and completed th…"
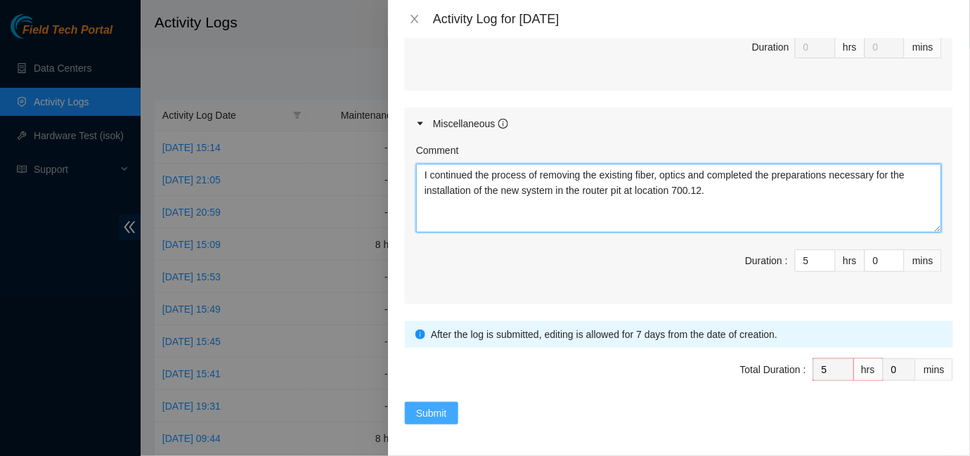
type textarea "I continued the process of removing the existing fiber, optics and completed th…"
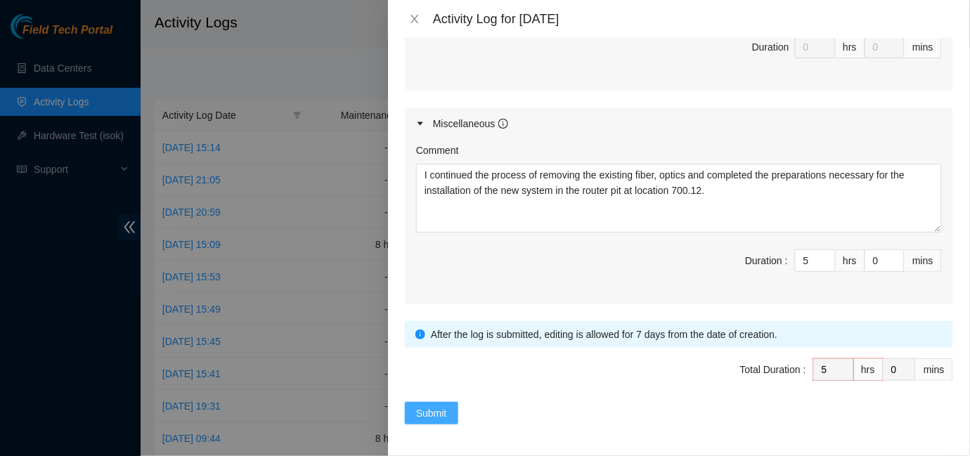
click at [426, 416] on span "Submit" at bounding box center [431, 413] width 31 height 15
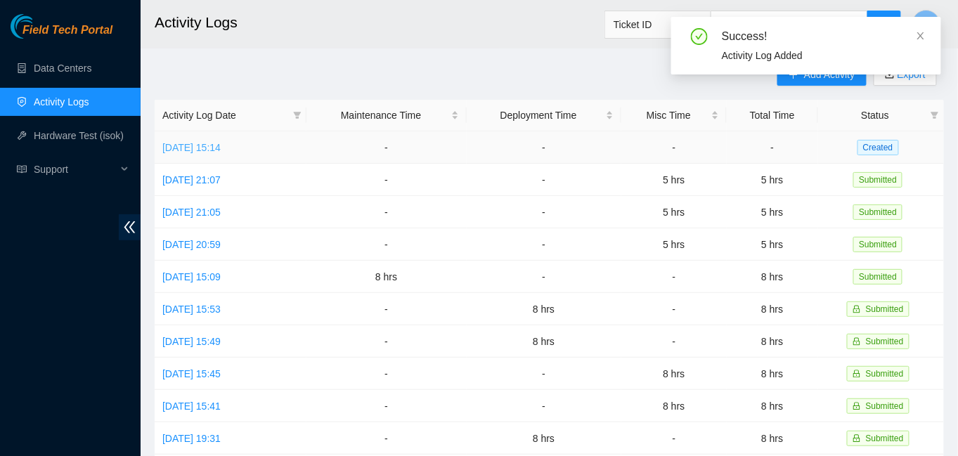
click at [206, 150] on link "[DATE] 15:14" at bounding box center [191, 147] width 58 height 11
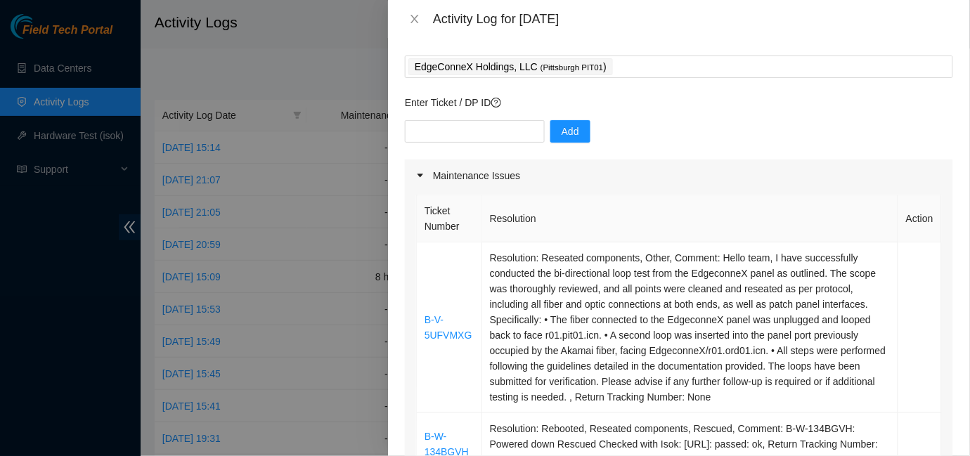
scroll to position [38, 0]
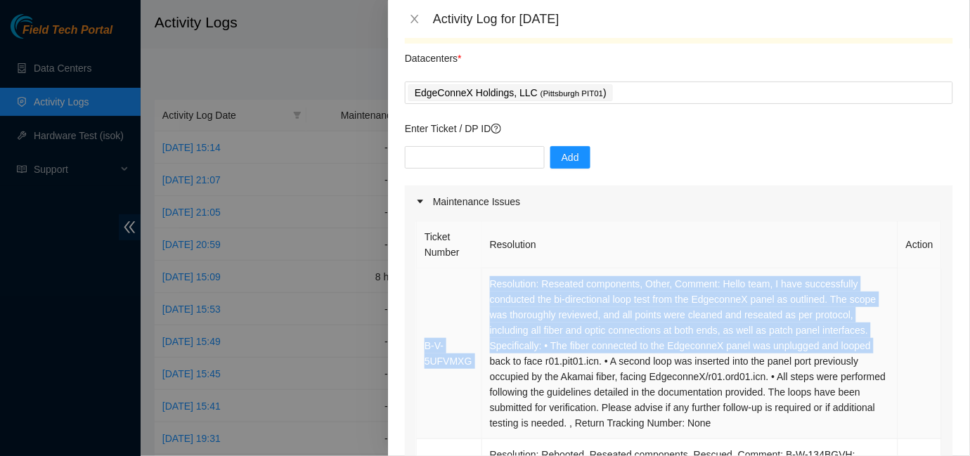
drag, startPoint x: 480, startPoint y: 361, endPoint x: 423, endPoint y: 353, distance: 58.3
click at [423, 353] on tr "B-V-5UFVMXG Resolution: Reseated components, Other, Comment: Hello team, I have…" at bounding box center [679, 354] width 525 height 171
click at [461, 311] on td "B-V-5UFVMXG" at bounding box center [449, 354] width 65 height 171
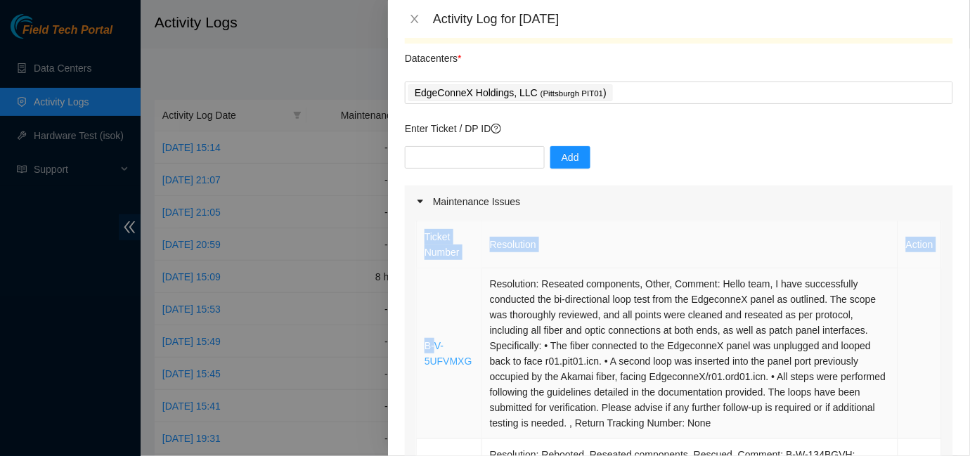
drag, startPoint x: 412, startPoint y: 342, endPoint x: 432, endPoint y: 350, distance: 21.8
click at [432, 350] on div "Ticket Number Resolution Action B-V-5UFVMXG Resolution: Reseated components, Ot…" at bounding box center [679, 447] width 548 height 459
click at [455, 310] on td "B-V-5UFVMXG" at bounding box center [449, 354] width 65 height 171
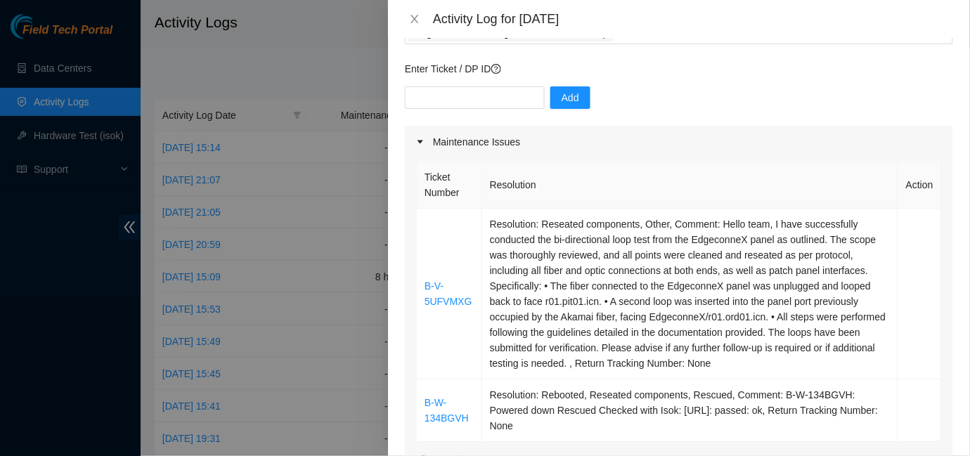
scroll to position [101, 0]
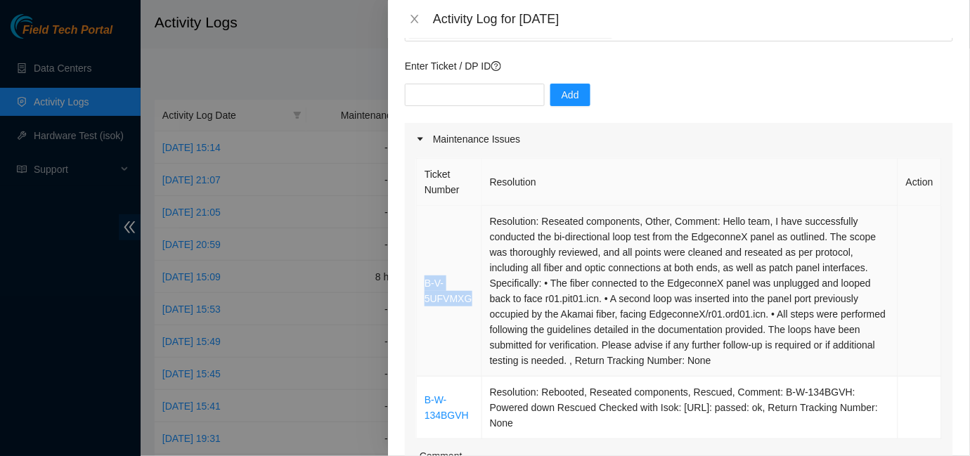
drag, startPoint x: 472, startPoint y: 293, endPoint x: 425, endPoint y: 286, distance: 47.5
click at [425, 286] on td "B-V-5UFVMXG" at bounding box center [449, 291] width 65 height 171
copy link "B-V-5UFVMXG"
click at [424, 94] on input "text" at bounding box center [475, 95] width 140 height 23
paste input "B-V-5UFVMXG"
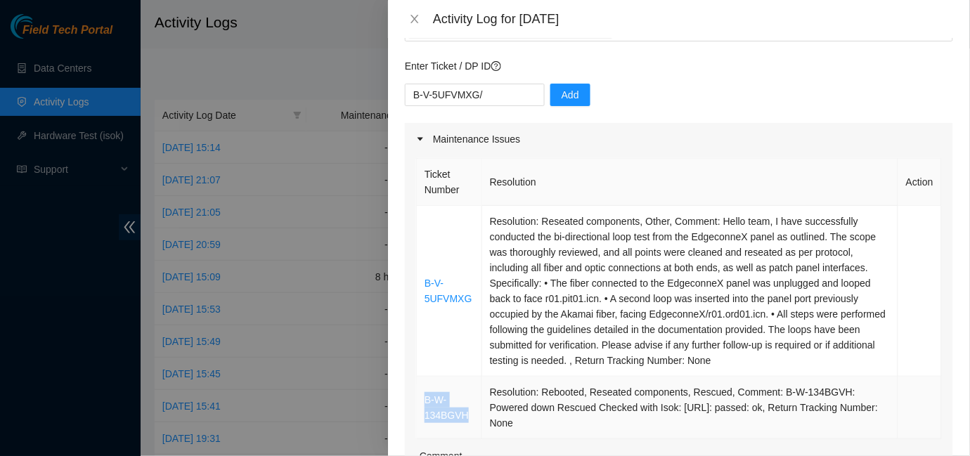
drag, startPoint x: 470, startPoint y: 418, endPoint x: 419, endPoint y: 405, distance: 52.9
click at [419, 405] on td "B-W-134BGVH" at bounding box center [449, 408] width 65 height 63
copy link "B-W-134BGVH"
click at [501, 96] on input "B-V-5UFVMXG/" at bounding box center [475, 95] width 140 height 23
paste input "B-W-134BGVH"
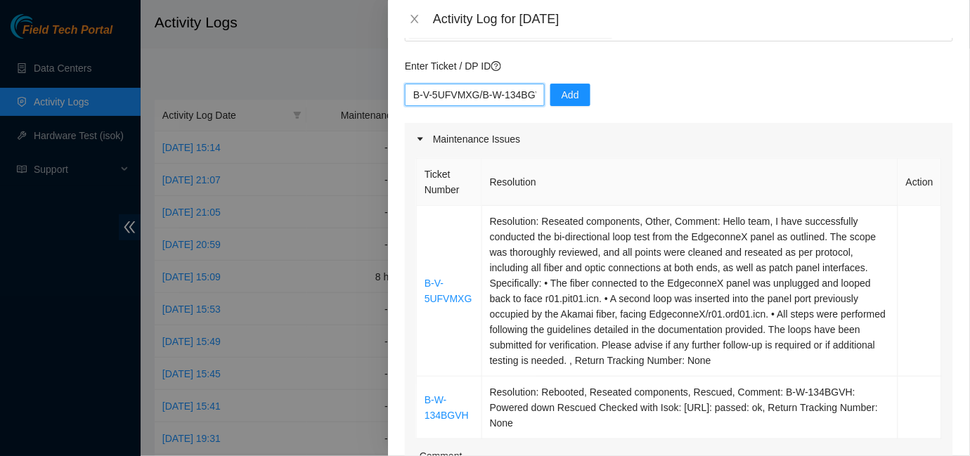
scroll to position [0, 20]
type input "B-V-5UFVMXG/B-W-134BGVH"
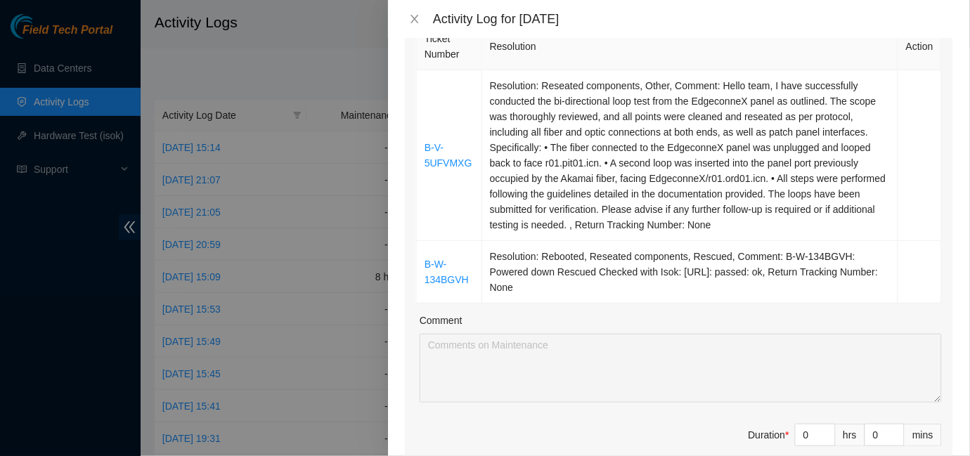
scroll to position [226, 0]
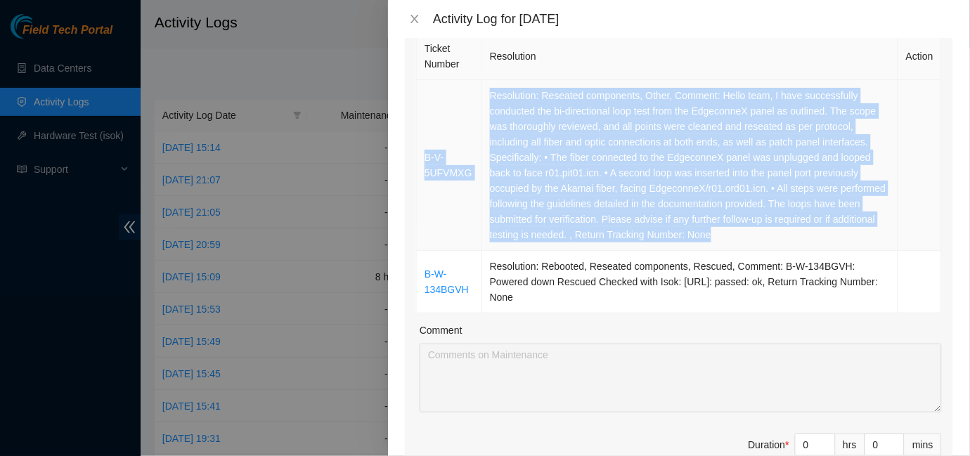
drag, startPoint x: 416, startPoint y: 153, endPoint x: 778, endPoint y: 242, distance: 372.8
click at [778, 242] on tr "B-V-5UFVMXG Resolution: Reseated components, Other, Comment: Hello team, I have…" at bounding box center [679, 165] width 525 height 171
copy tr "B-V-5UFVMXG Resolution: Reseated components, Other, Comment: Hello team, I have…"
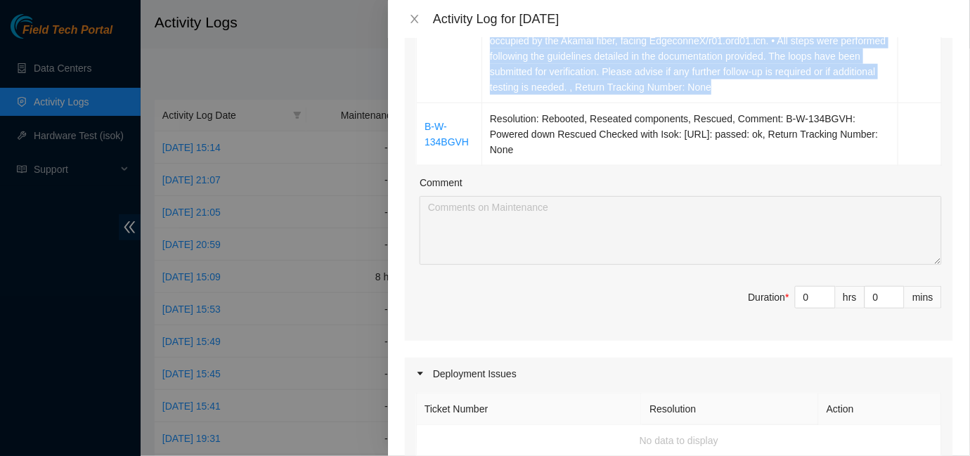
scroll to position [393, 0]
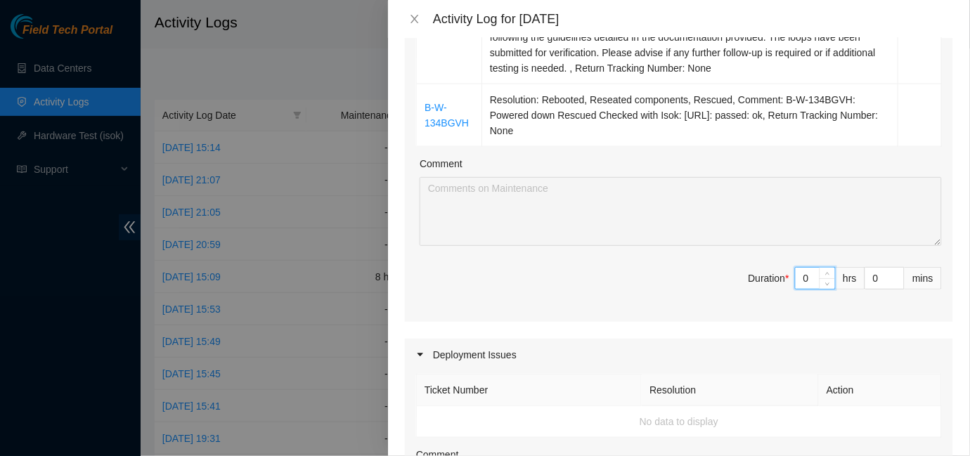
click at [804, 278] on input "0" at bounding box center [815, 278] width 39 height 21
type input "8"
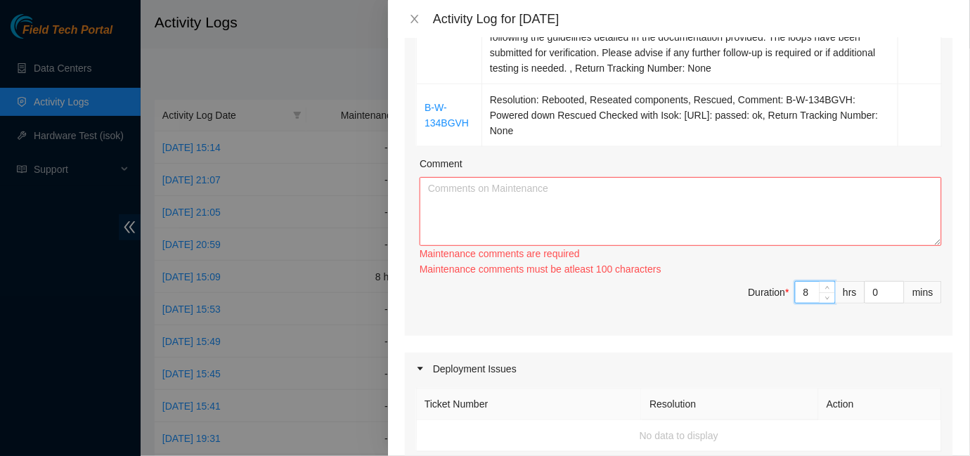
type input "8"
click at [520, 193] on textarea "Comment" at bounding box center [681, 211] width 522 height 69
paste textarea "B-V-5UFVMXG Resolution: Reseated components, Other, Comment: Hello team, I have…"
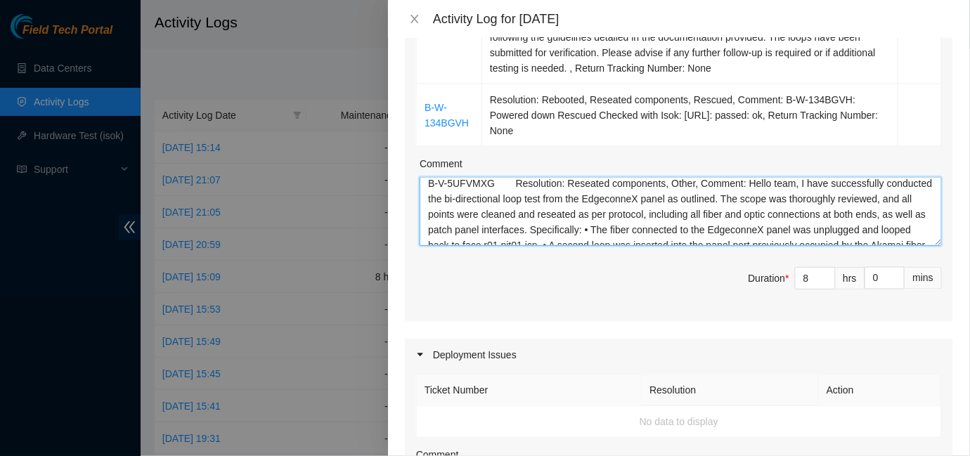
scroll to position [0, 0]
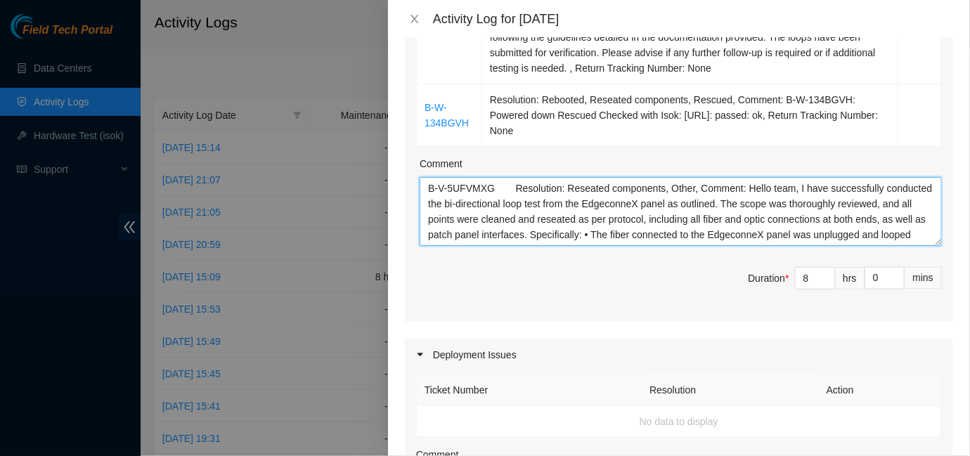
click at [515, 187] on textarea "B-V-5UFVMXG Resolution: Reseated components, Other, Comment: Hello team, I have…" at bounding box center [681, 211] width 522 height 69
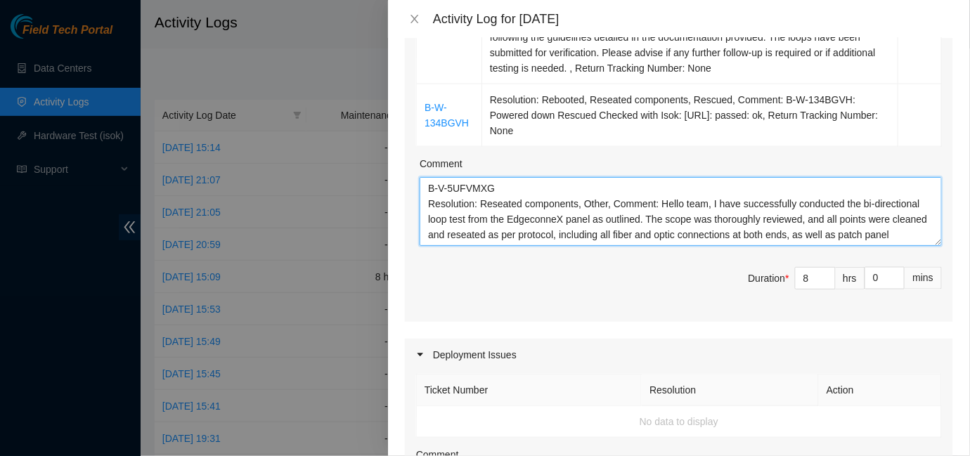
drag, startPoint x: 658, startPoint y: 203, endPoint x: 423, endPoint y: 207, distance: 234.9
click at [423, 207] on textarea "B-V-5UFVMXG Resolution: Reseated components, Other, Comment: Hello team, I have…" at bounding box center [681, 211] width 522 height 69
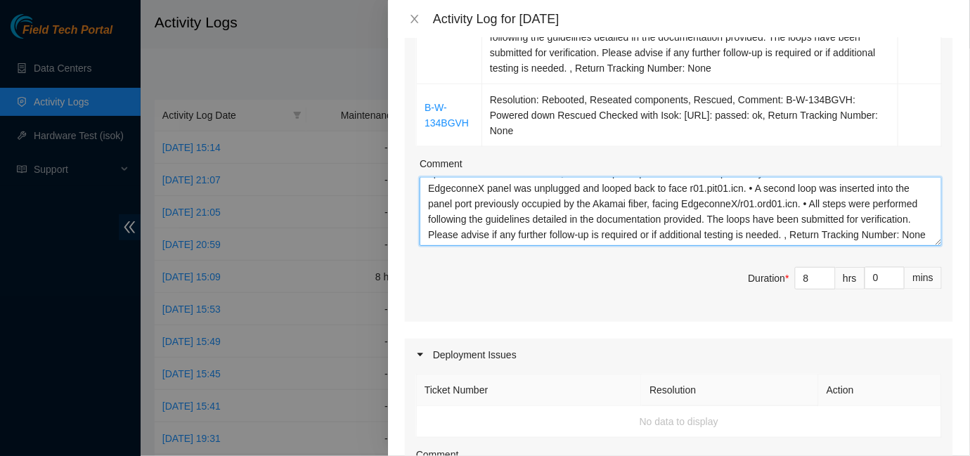
scroll to position [77, 0]
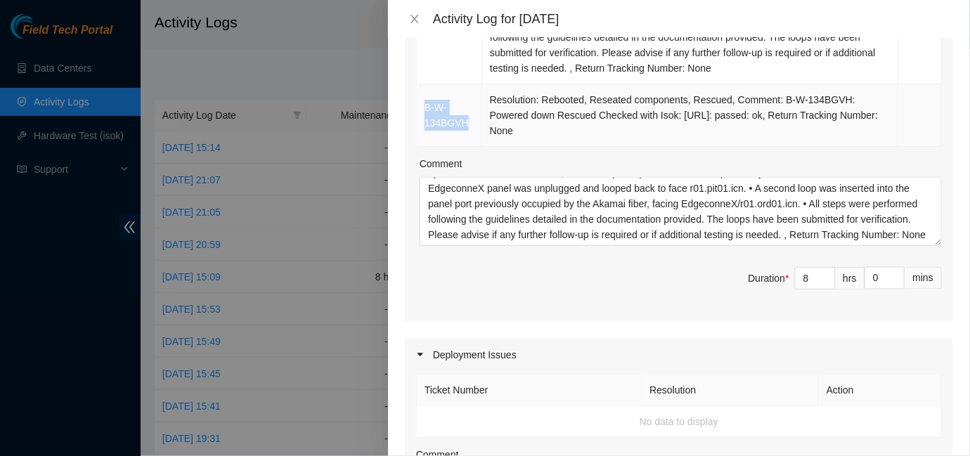
drag, startPoint x: 472, startPoint y: 120, endPoint x: 420, endPoint y: 108, distance: 52.9
click at [420, 108] on td "B-W-134BGVH" at bounding box center [449, 115] width 65 height 63
copy link "B-W-134BGVH"
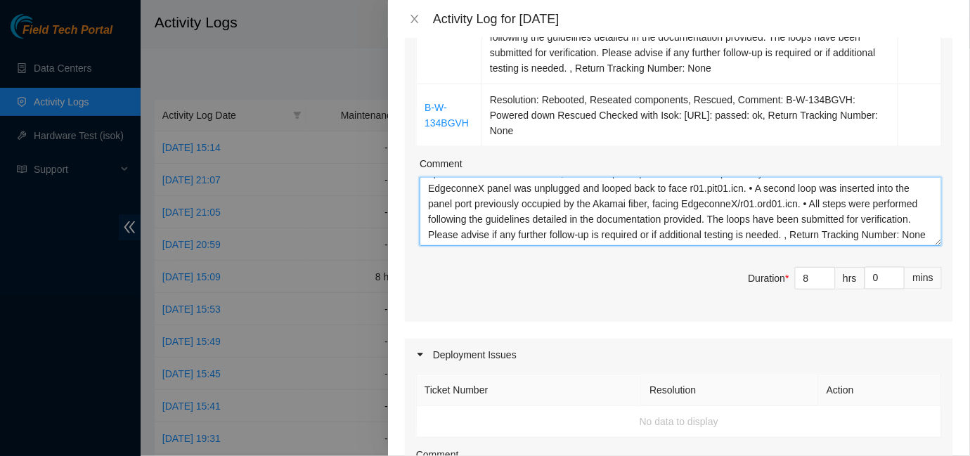
click at [553, 233] on textarea "B-V-5UFVMXG Hello team, I have successfully conducted the bi-directional loop t…" at bounding box center [681, 211] width 522 height 69
paste textarea "B-W-134BGVH"
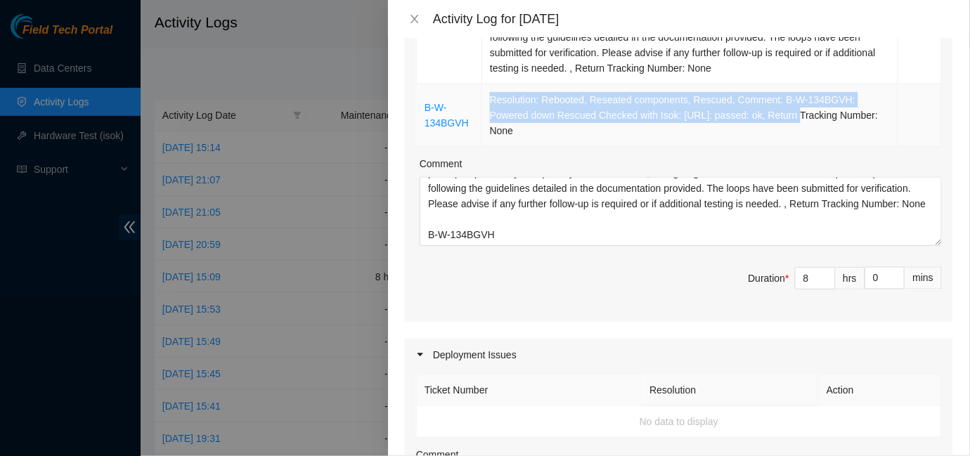
drag, startPoint x: 488, startPoint y: 98, endPoint x: 786, endPoint y: 115, distance: 298.6
click at [786, 115] on td "Resolution: Rebooted, Reseated components, Rescued, Comment: B-W-134BGVH: Power…" at bounding box center [690, 115] width 416 height 63
copy td "Resolution: Rebooted, Reseated components, Rescued, Comment: B-W-134BGVH: Power…"
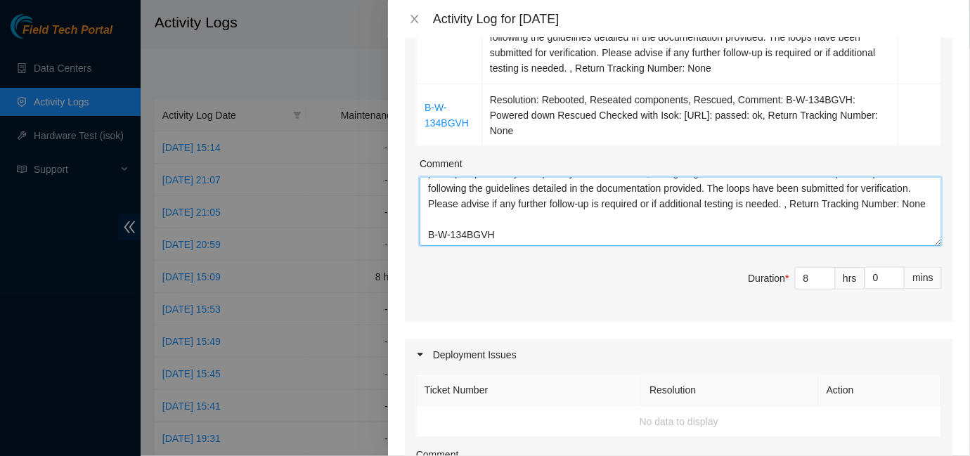
click at [503, 238] on textarea "B-V-5UFVMXG Hello team, I have successfully conducted the bi-directional loop t…" at bounding box center [681, 211] width 522 height 69
paste textarea "Resolution: Rebooted, Reseated components, Rescued, Comment: B-W-134BGVH: Power…"
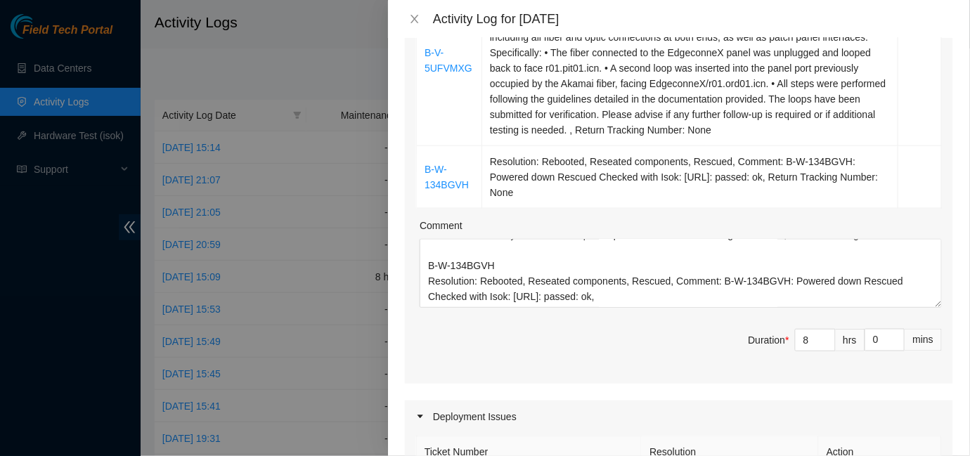
scroll to position [359, 0]
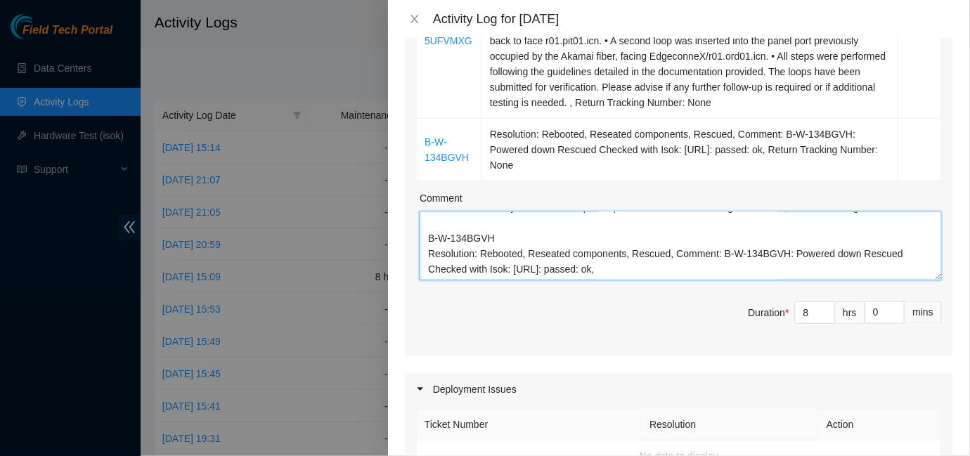
click at [662, 262] on textarea "B-V-5UFVMXG Hello team, I have successfully conducted the bi-directional loop t…" at bounding box center [681, 246] width 522 height 69
click at [648, 274] on textarea "B-V-5UFVMXG Hello team, I have successfully conducted the bi-directional loop t…" at bounding box center [681, 246] width 522 height 69
paste textarea "Hello team, I conducted the bi-directional loop test from the EdgeconneX panel.…"
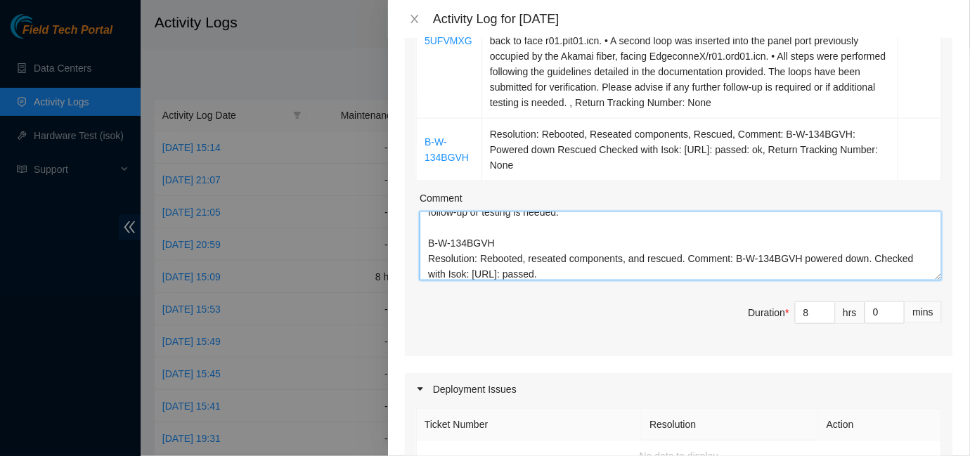
type textarea "B-V-5UFVMXG Hello team, I conducted the bi-directional loop test from the Edgec…"
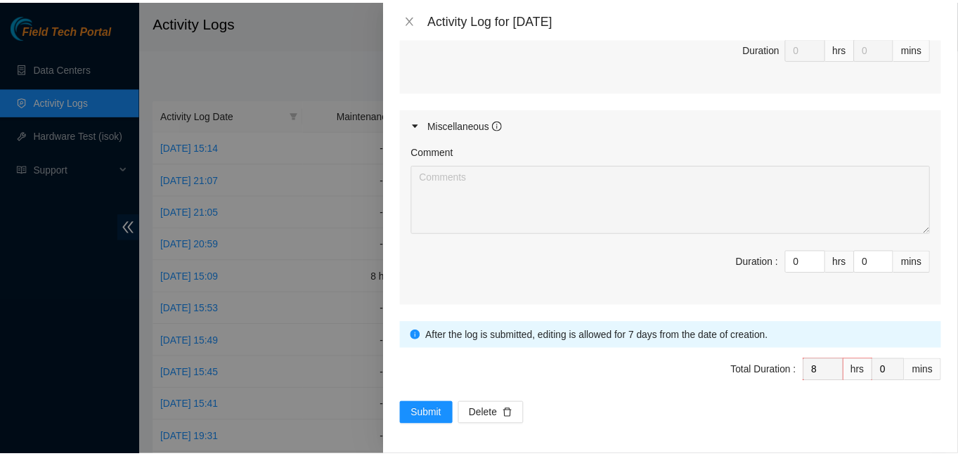
scroll to position [916, 0]
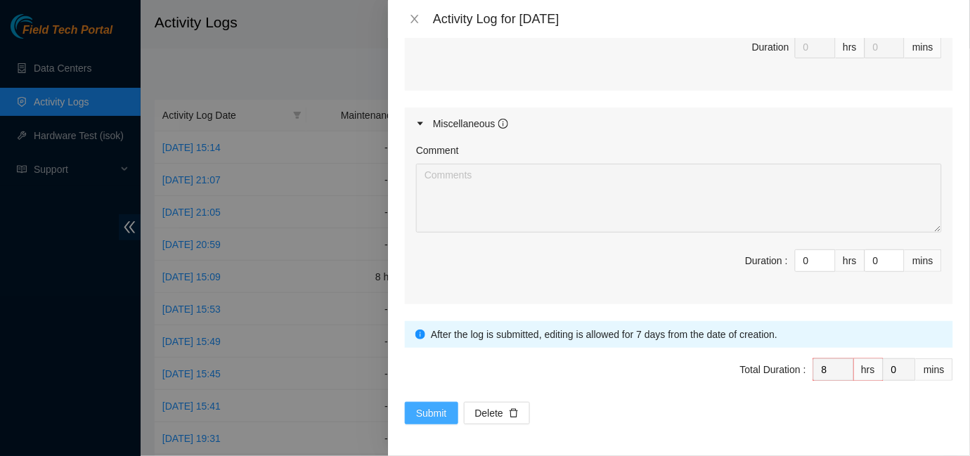
click at [439, 406] on span "Submit" at bounding box center [431, 413] width 31 height 15
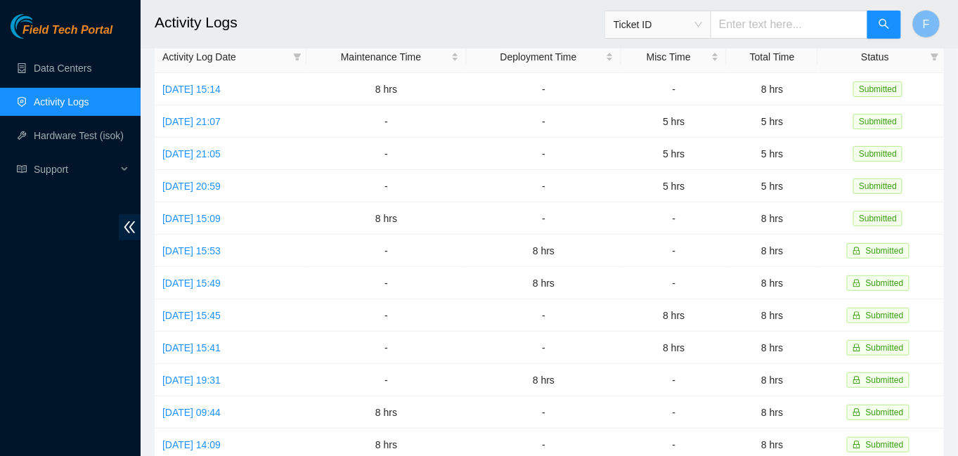
scroll to position [0, 0]
